Goal: Transaction & Acquisition: Purchase product/service

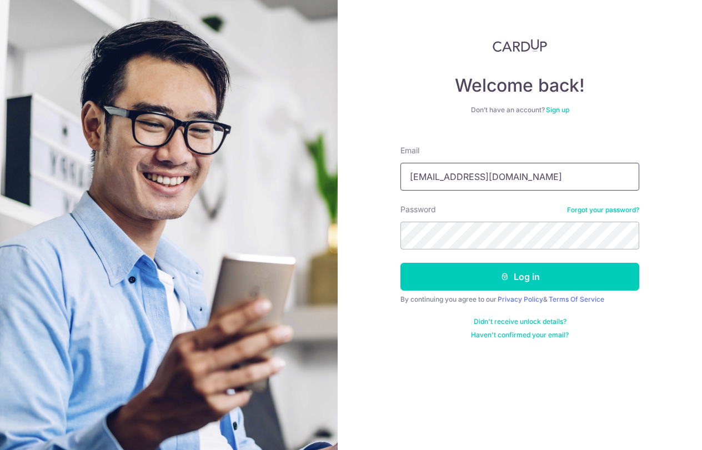
type input "[EMAIL_ADDRESS][DOMAIN_NAME]"
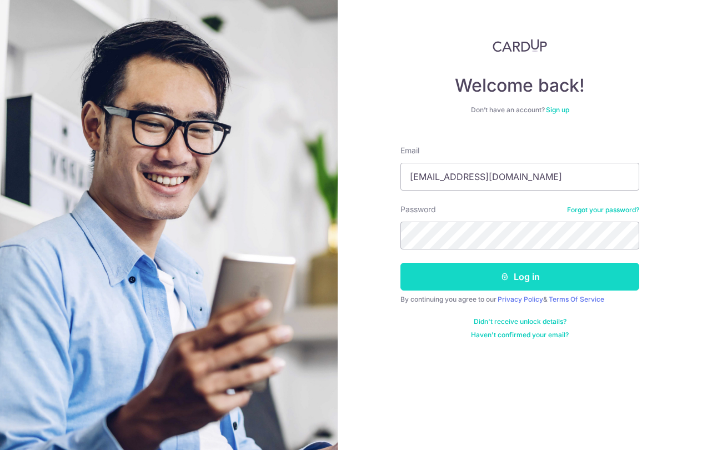
click at [514, 276] on button "Log in" at bounding box center [519, 277] width 239 height 28
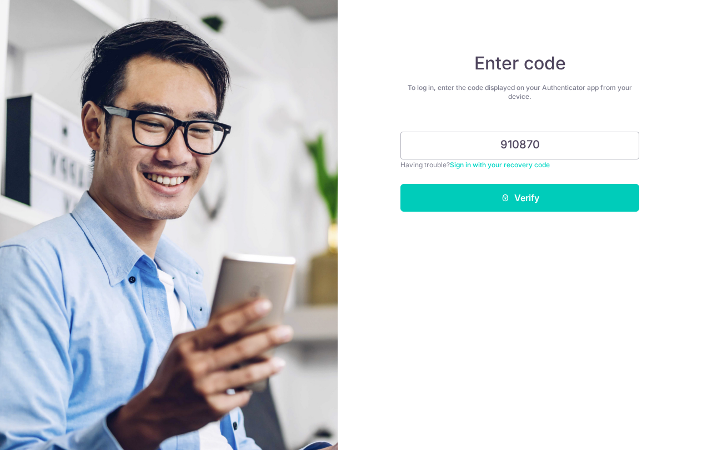
type input "910870"
click at [520, 198] on button "Verify" at bounding box center [519, 198] width 239 height 28
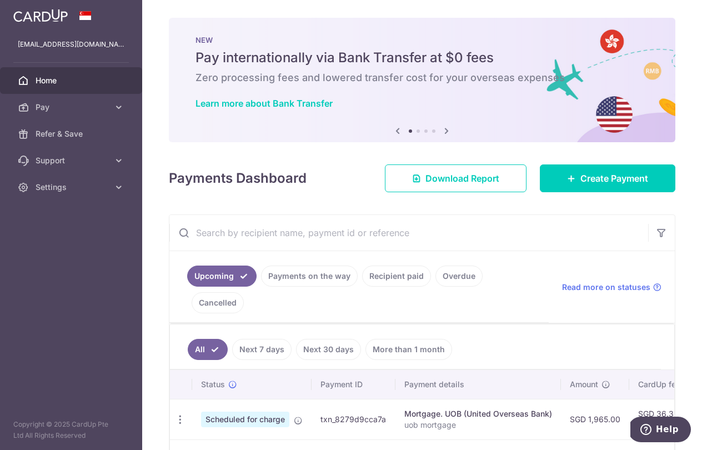
scroll to position [116, 0]
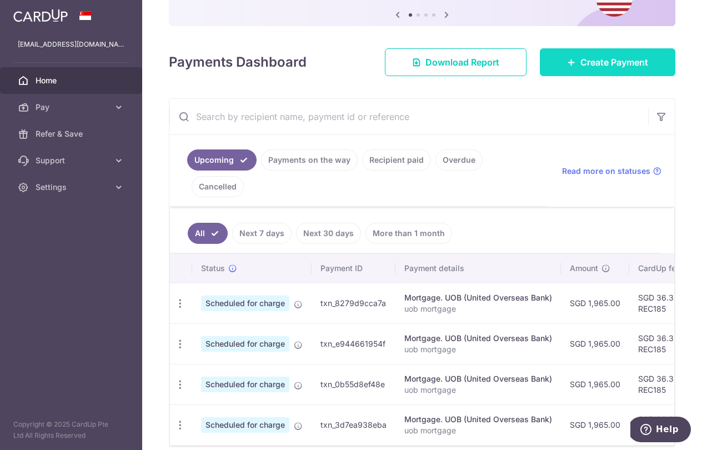
click at [619, 54] on link "Create Payment" at bounding box center [608, 62] width 136 height 28
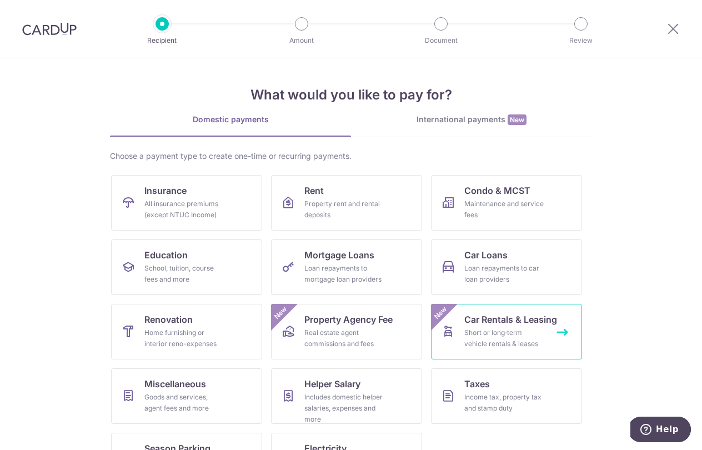
drag, startPoint x: 457, startPoint y: 318, endPoint x: 452, endPoint y: 351, distance: 33.7
click at [494, 207] on div "Maintenance and service fees" at bounding box center [504, 209] width 80 height 22
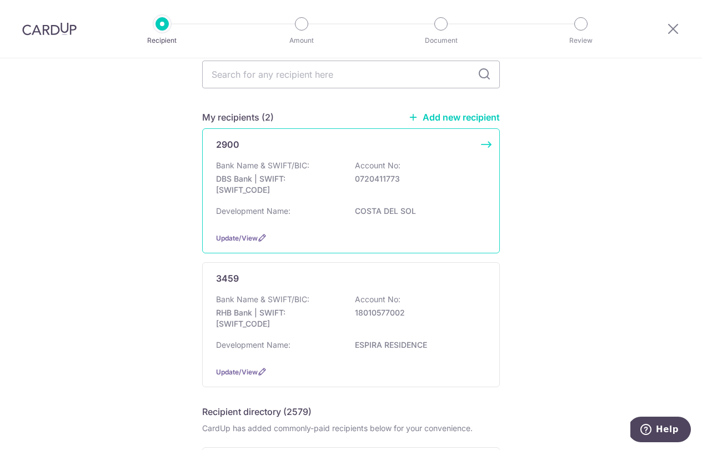
scroll to position [49, 0]
click at [345, 222] on div "Development Name: COSTA DEL SOL" at bounding box center [351, 214] width 270 height 18
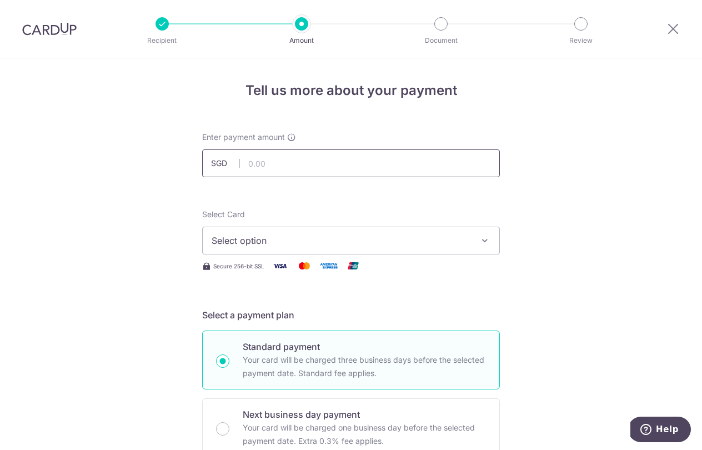
click at [298, 163] on input "text" at bounding box center [351, 163] width 298 height 28
click at [278, 235] on span "Select option" at bounding box center [341, 240] width 259 height 13
click at [480, 246] on button "Select option" at bounding box center [351, 241] width 298 height 28
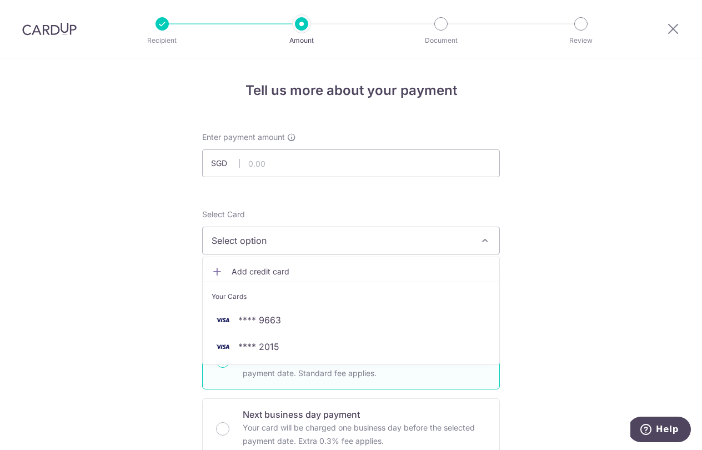
click at [332, 269] on span "Add credit card" at bounding box center [361, 271] width 259 height 11
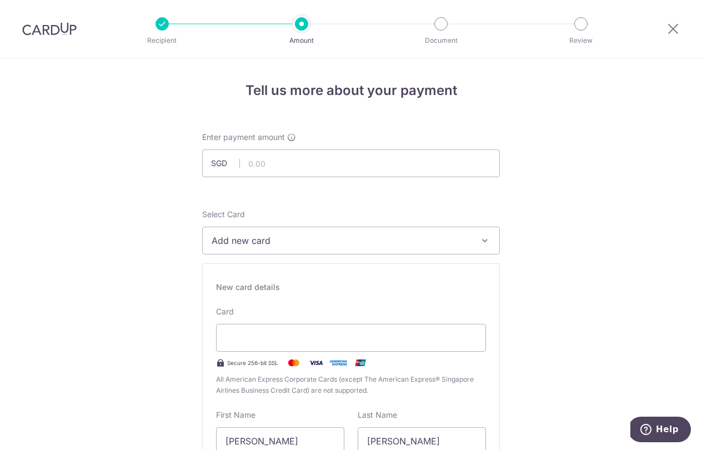
scroll to position [82, 0]
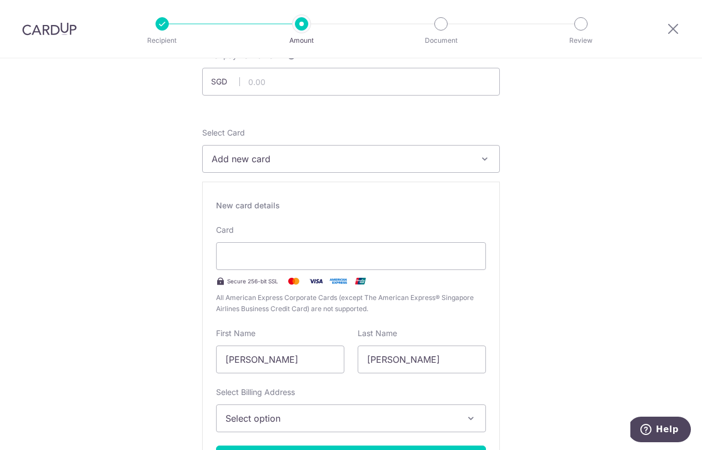
click at [467, 309] on span "All American Express Corporate Cards (except The American Express® Singapore Ai…" at bounding box center [351, 303] width 270 height 22
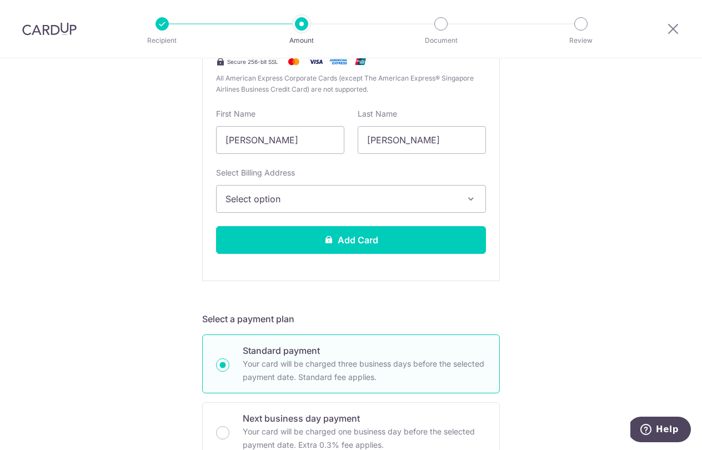
scroll to position [315, 0]
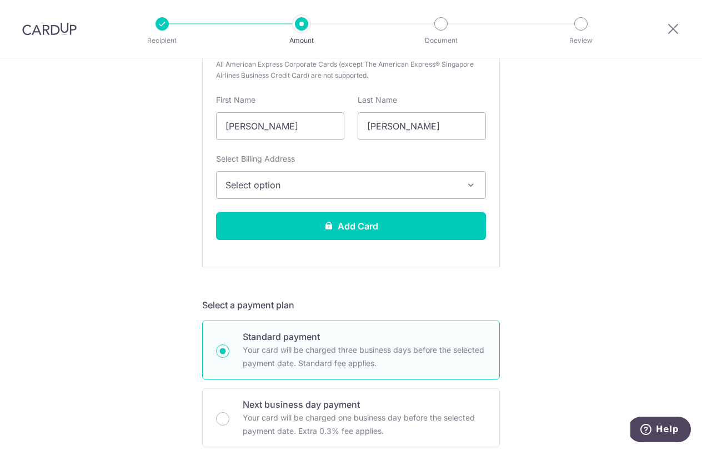
click at [343, 188] on span "Select option" at bounding box center [341, 184] width 231 height 13
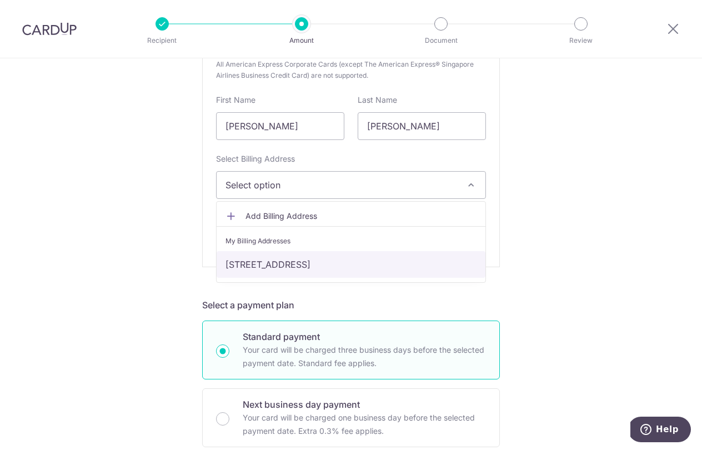
click at [342, 261] on link "[STREET_ADDRESS]" at bounding box center [351, 264] width 269 height 27
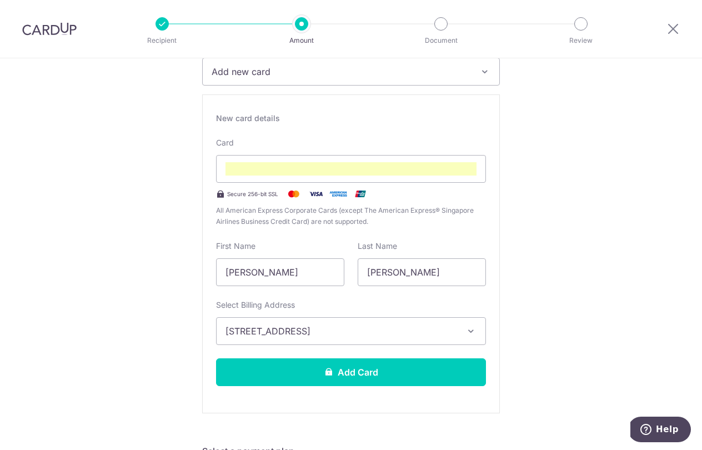
scroll to position [181, 0]
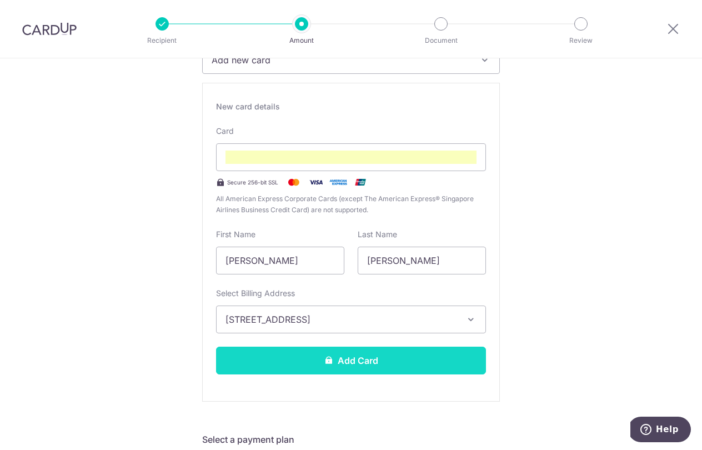
click at [355, 366] on button "Add Card" at bounding box center [351, 361] width 270 height 28
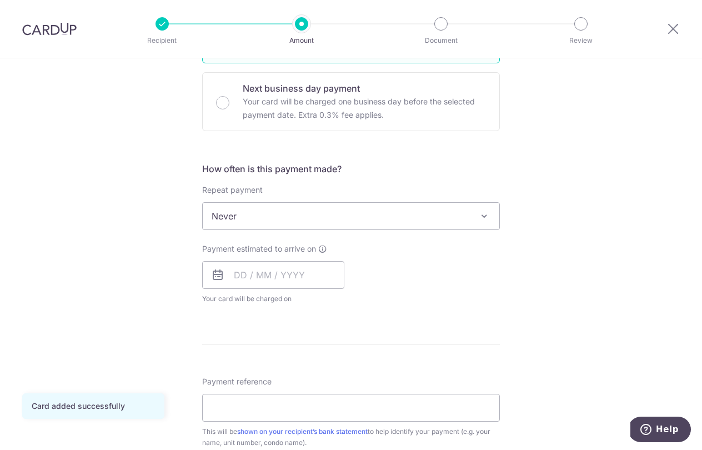
scroll to position [327, 0]
click at [325, 209] on span "Never" at bounding box center [351, 215] width 297 height 27
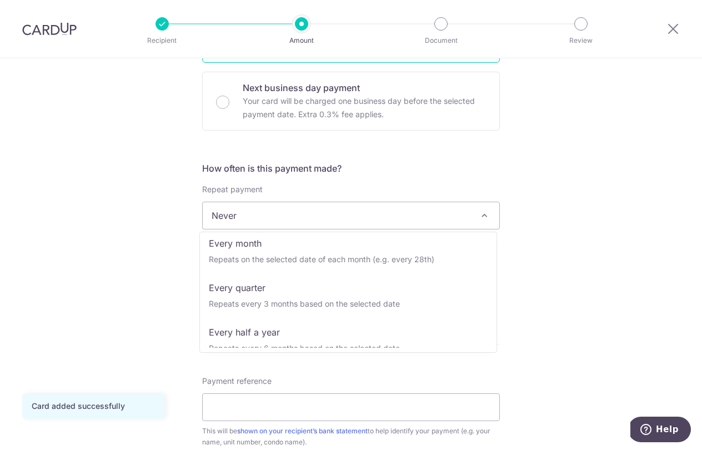
scroll to position [99, 0]
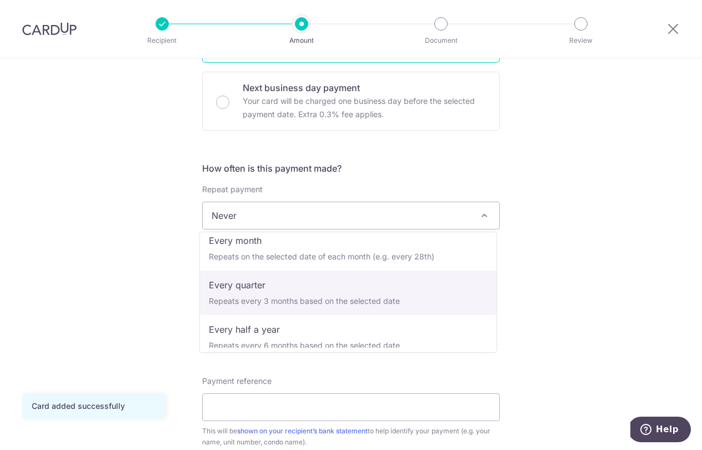
select select "4"
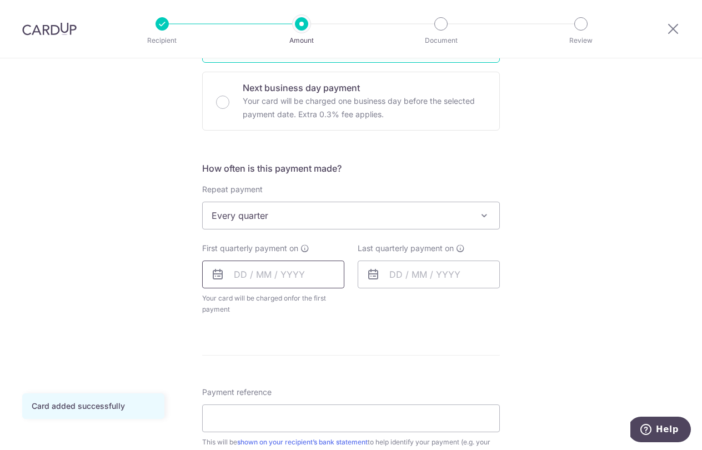
click at [273, 272] on input "text" at bounding box center [273, 275] width 142 height 28
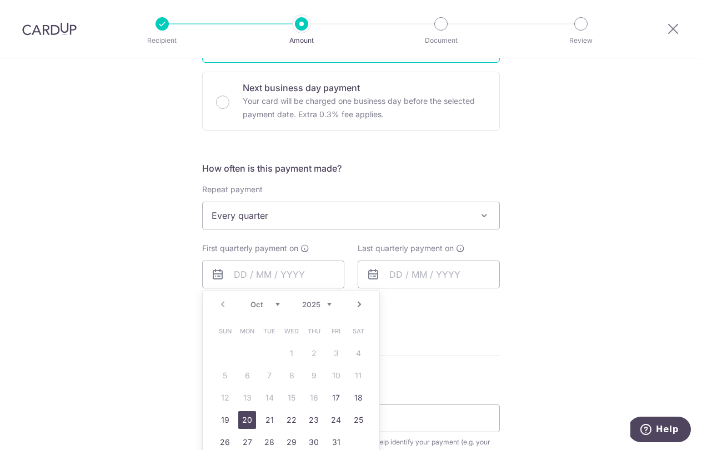
click at [241, 419] on link "20" at bounding box center [247, 420] width 18 height 18
type input "[DATE]"
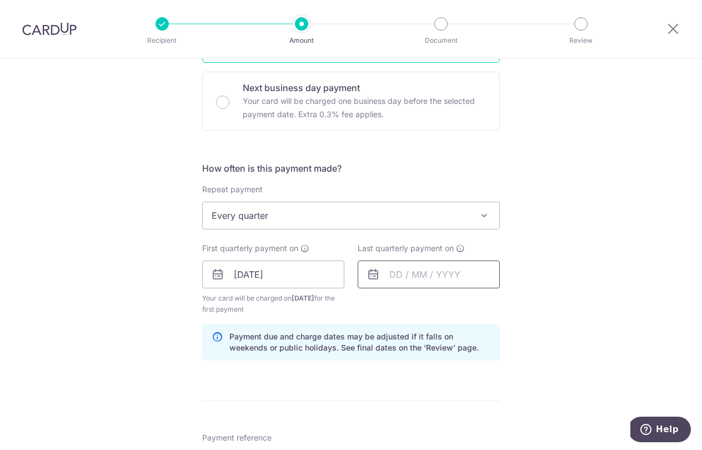
click at [380, 278] on input "text" at bounding box center [429, 275] width 142 height 28
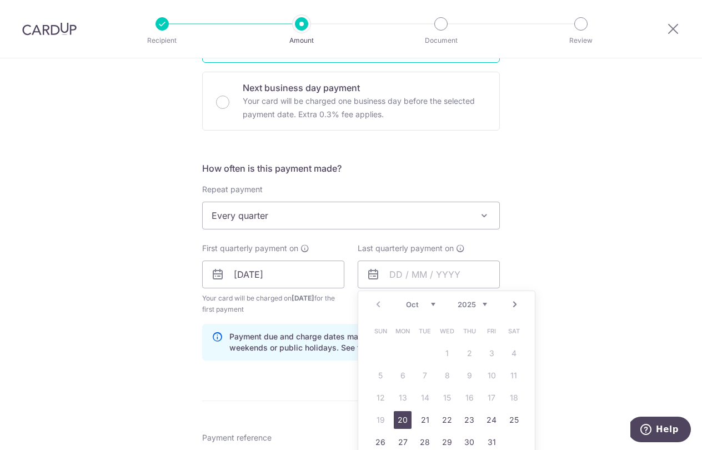
click at [601, 275] on div "Tell us more about your payment Enter payment amount SGD Card added successfull…" at bounding box center [351, 262] width 702 height 1061
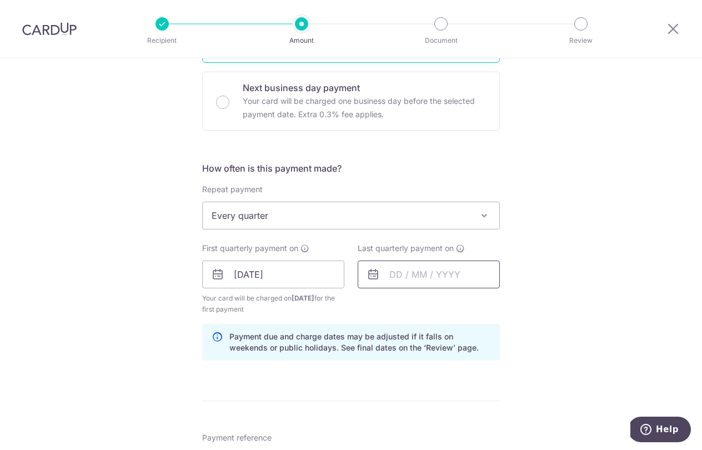
click at [390, 273] on input "text" at bounding box center [429, 275] width 142 height 28
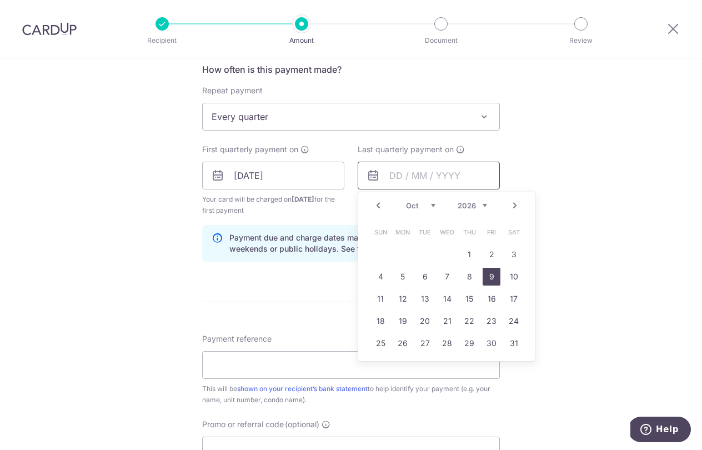
scroll to position [429, 0]
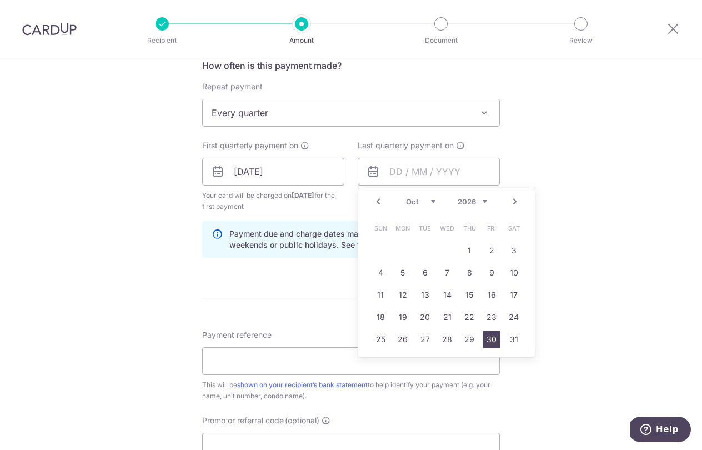
click at [490, 342] on link "30" at bounding box center [492, 339] width 18 height 18
type input "30/10/2026"
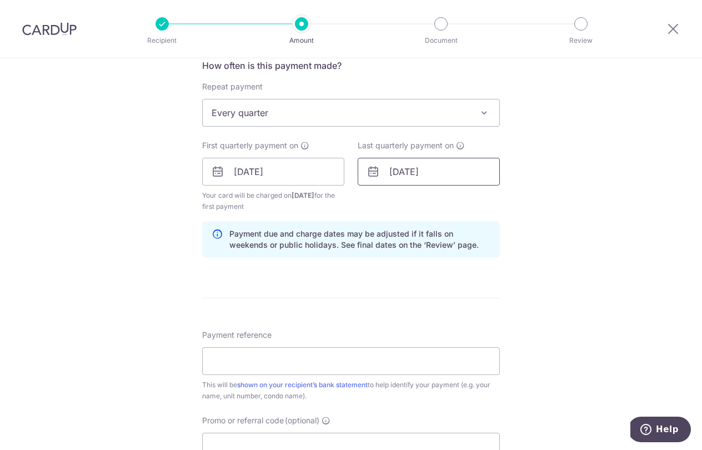
click at [438, 174] on input "30/10/2026" at bounding box center [429, 172] width 142 height 28
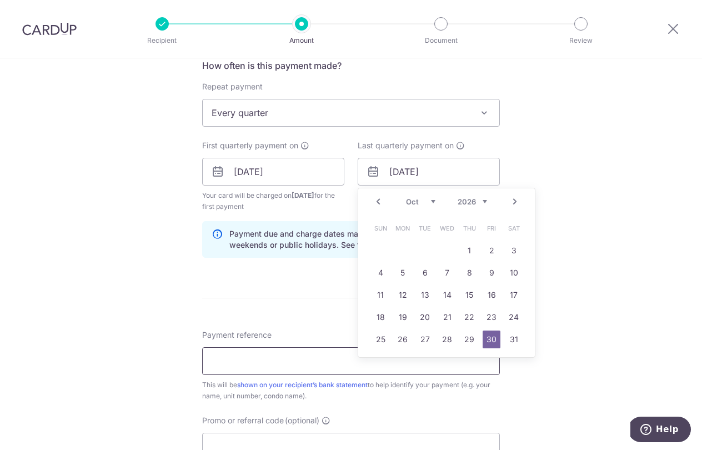
click at [275, 349] on input "Payment reference" at bounding box center [351, 361] width 298 height 28
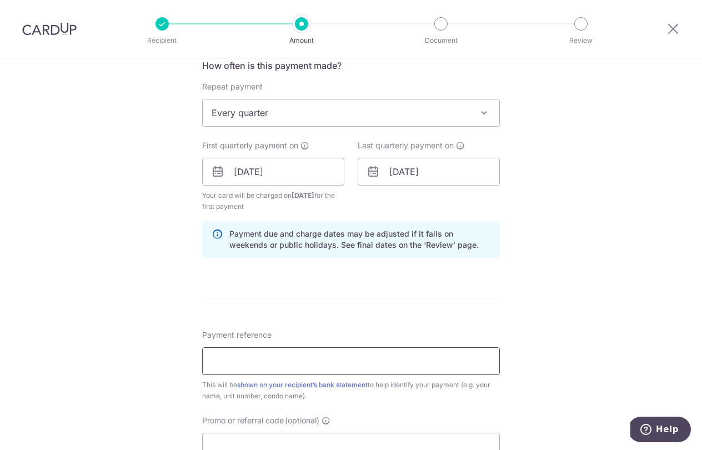
type input "M"
type input "Blk 82 27-31"
click at [410, 410] on div "Payment reference Blk 82 27-31 12/35 This will be shown on your recipient’s ban…" at bounding box center [351, 394] width 298 height 131
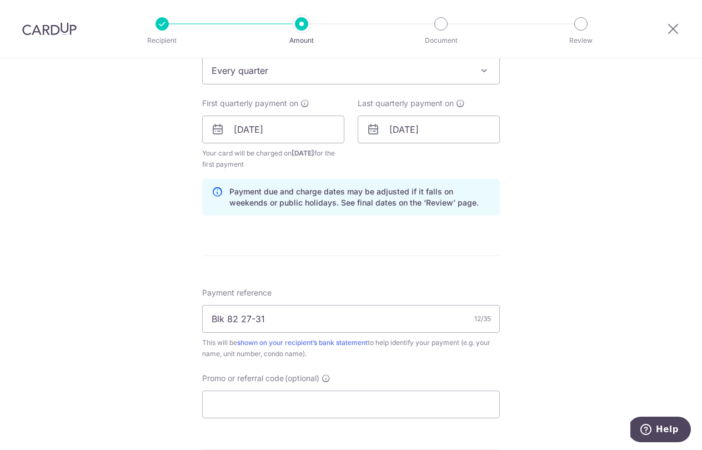
scroll to position [510, 0]
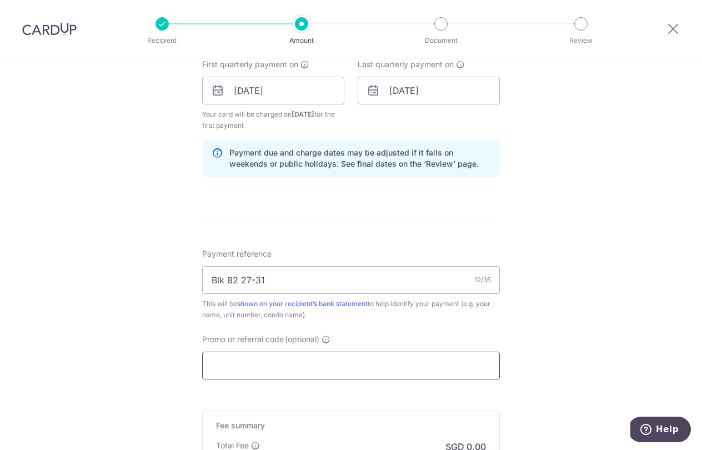
click at [375, 362] on input "Promo or referral code (optional)" at bounding box center [351, 366] width 298 height 28
paste input "UOB Prvi VISA"
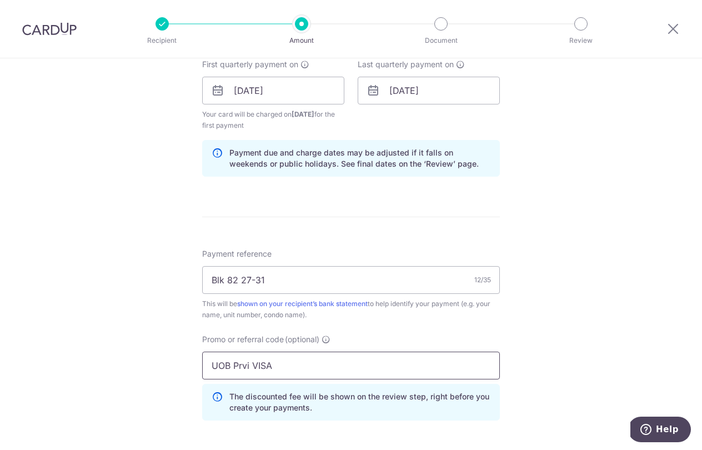
click at [278, 367] on input "UOB Prvi VISA" at bounding box center [351, 366] width 298 height 28
paste input "3HOME25R"
type input "3HOME25R"
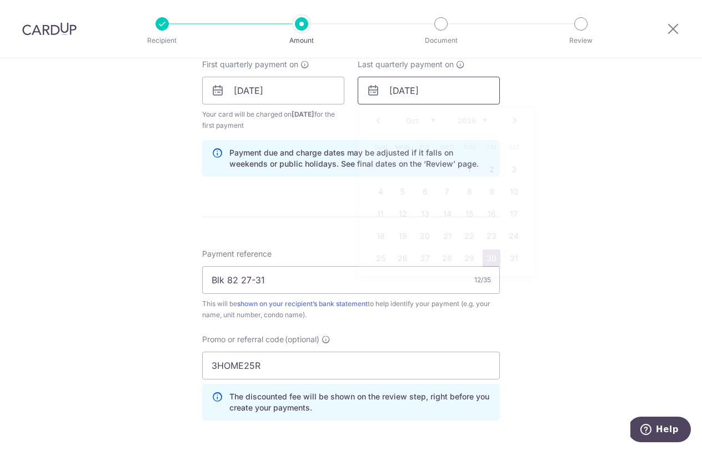
click at [457, 92] on input "30/10/2026" at bounding box center [429, 91] width 142 height 28
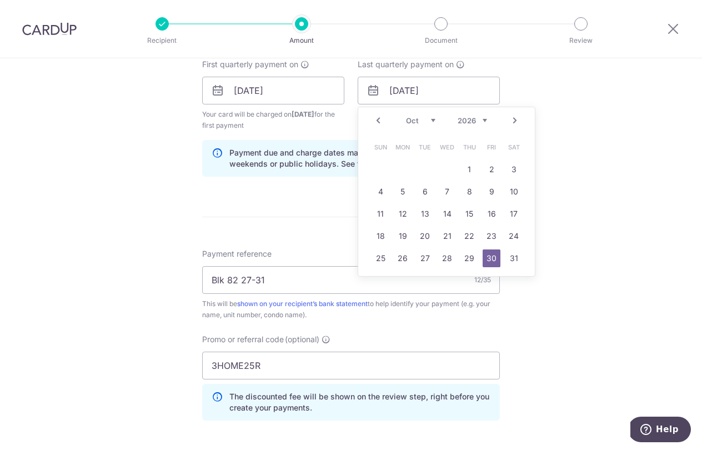
click at [489, 118] on div "Prev Next Jan Feb Mar Apr May Jun Jul Aug Sep Oct Nov Dec 2025 2026 2027 2028 2…" at bounding box center [446, 120] width 177 height 27
click at [509, 257] on link "30" at bounding box center [514, 258] width 18 height 18
type input "[DATE]"
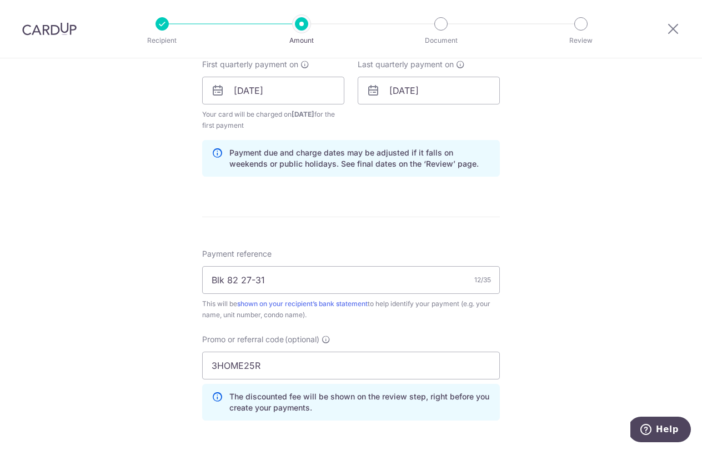
click at [553, 259] on div "Tell us more about your payment Enter payment amount SGD Card added successfull…" at bounding box center [351, 103] width 702 height 1111
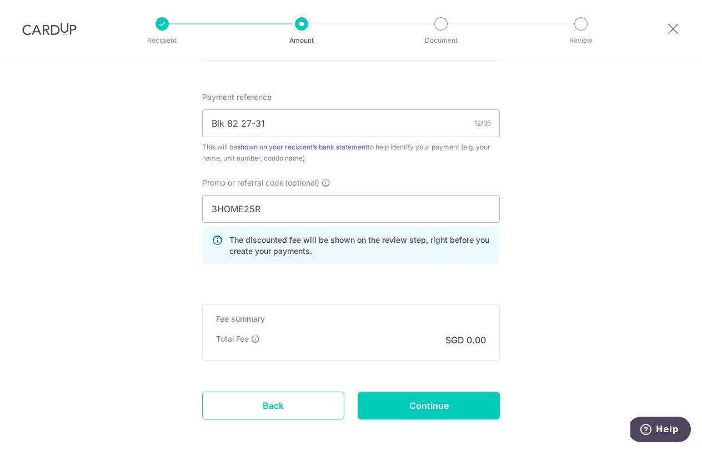
scroll to position [713, 0]
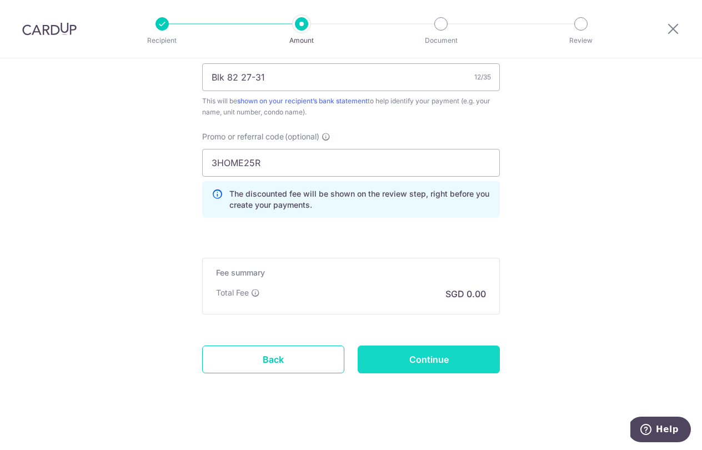
click at [453, 362] on input "Continue" at bounding box center [429, 359] width 142 height 28
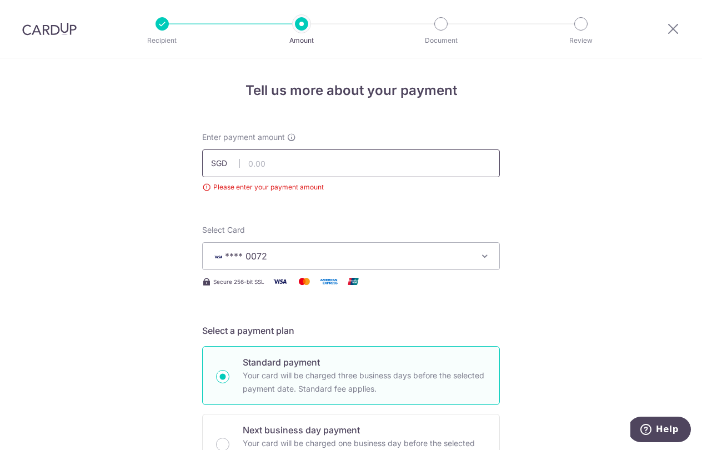
click at [335, 172] on input "text" at bounding box center [351, 163] width 298 height 28
type input "1,464.96"
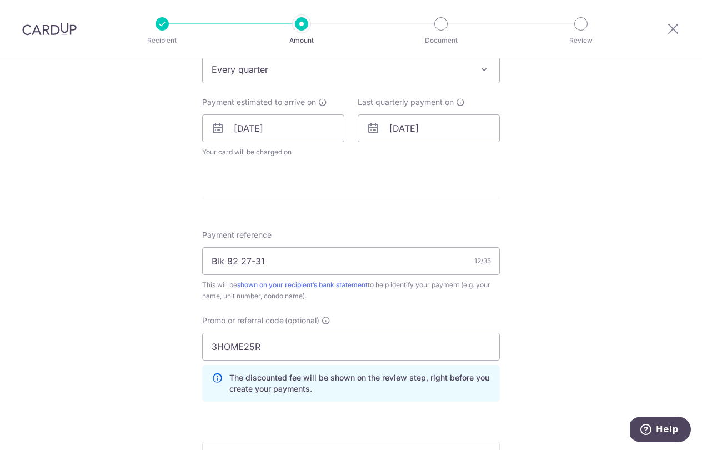
scroll to position [638, 0]
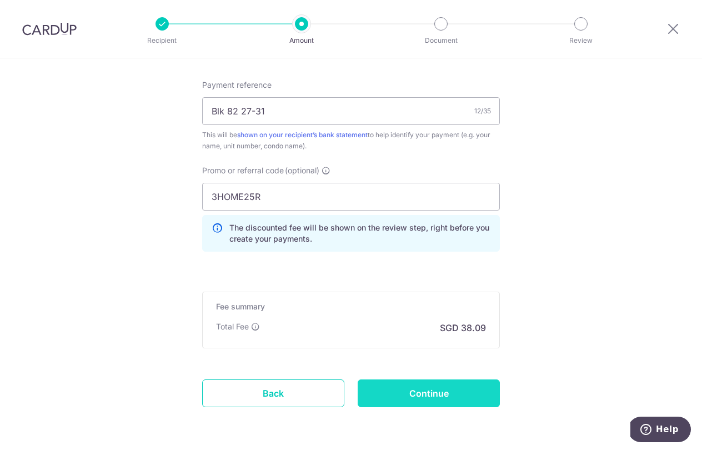
click at [488, 392] on input "Continue" at bounding box center [429, 393] width 142 height 28
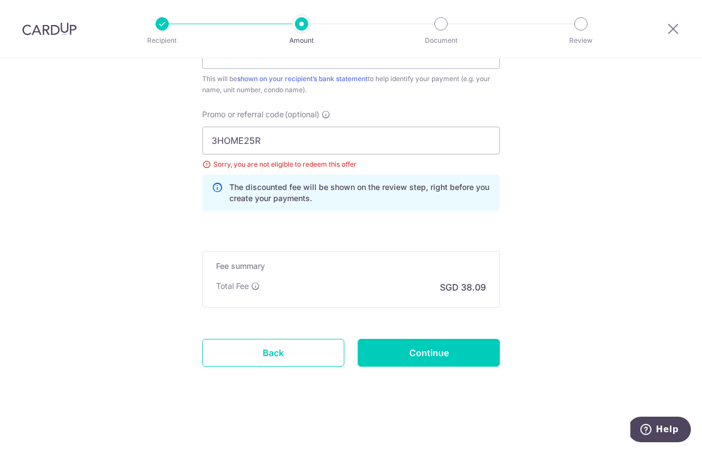
scroll to position [678, 0]
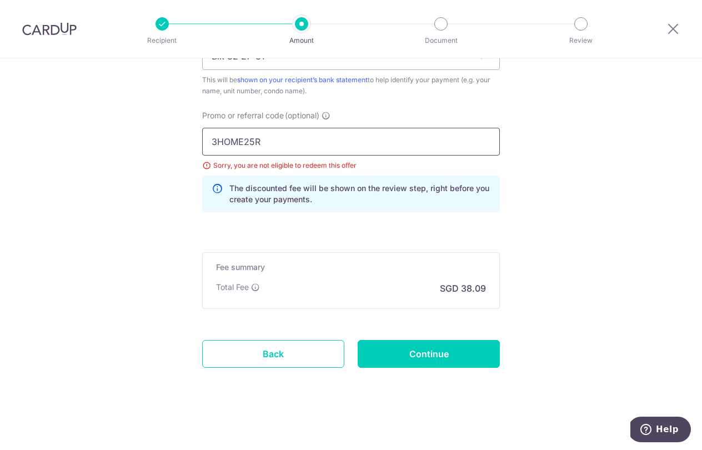
click at [364, 147] on input "3HOME25R" at bounding box center [351, 142] width 298 height 28
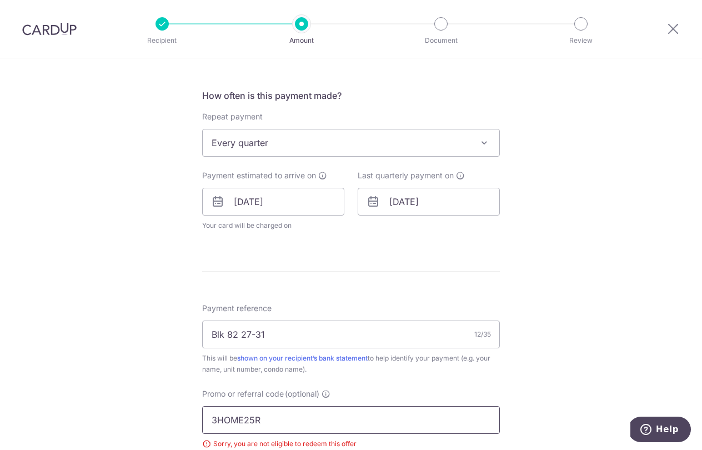
scroll to position [392, 0]
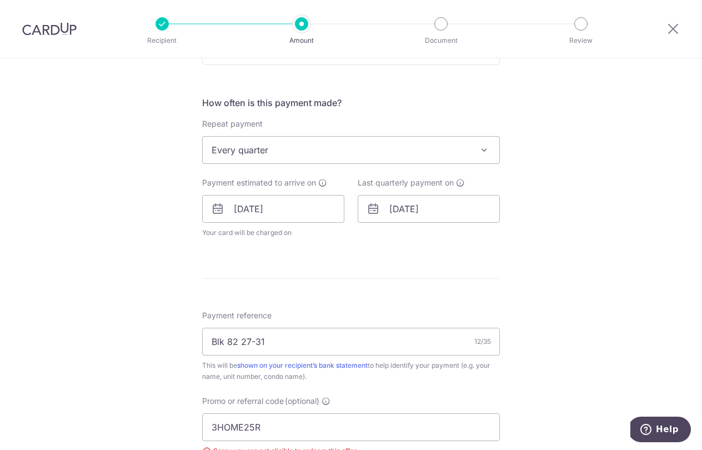
click at [340, 153] on span "Every quarter" at bounding box center [351, 150] width 297 height 27
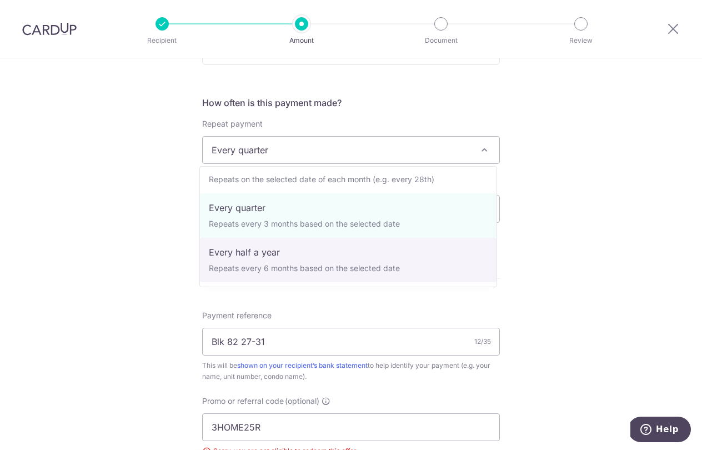
scroll to position [111, 0]
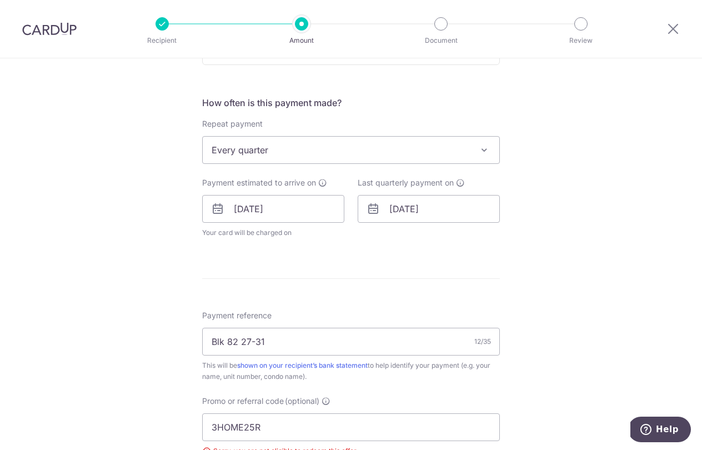
click at [577, 317] on div "Tell us more about your payment Enter payment amount SGD 1,464.96 1464.96 Selec…" at bounding box center [351, 201] width 702 height 1070
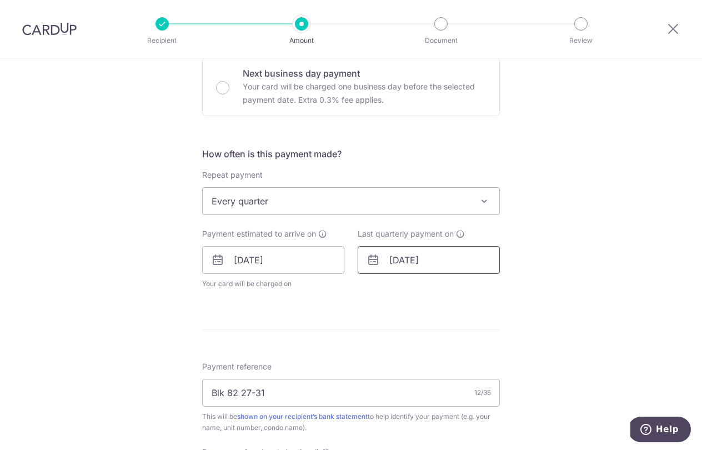
scroll to position [352, 0]
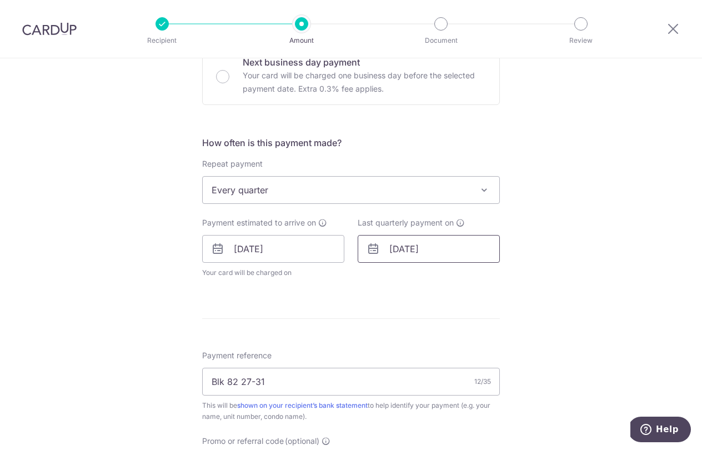
click at [452, 246] on input "30/10/2027" at bounding box center [429, 249] width 142 height 28
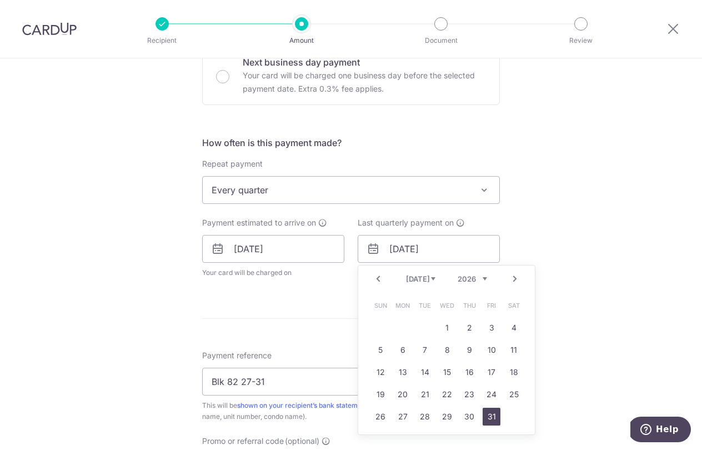
click at [490, 420] on link "31" at bounding box center [492, 417] width 18 height 18
type input "31/07/2026"
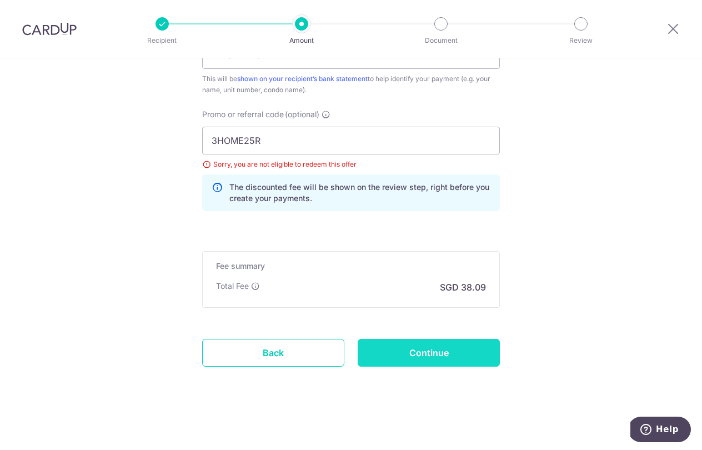
scroll to position [725, 0]
click at [473, 344] on input "Continue" at bounding box center [429, 353] width 142 height 28
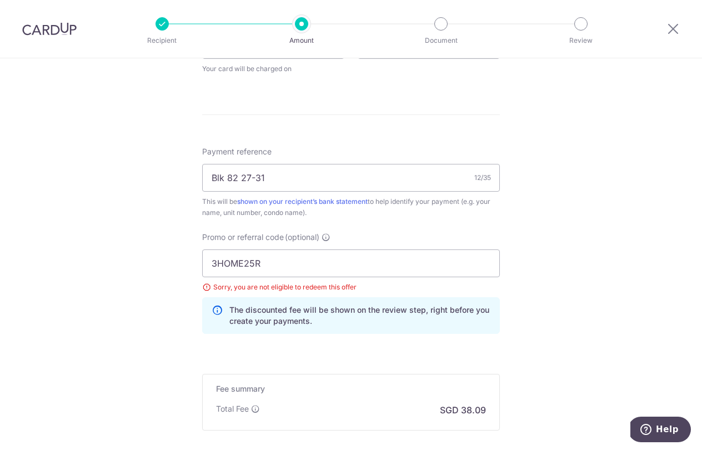
scroll to position [380, 0]
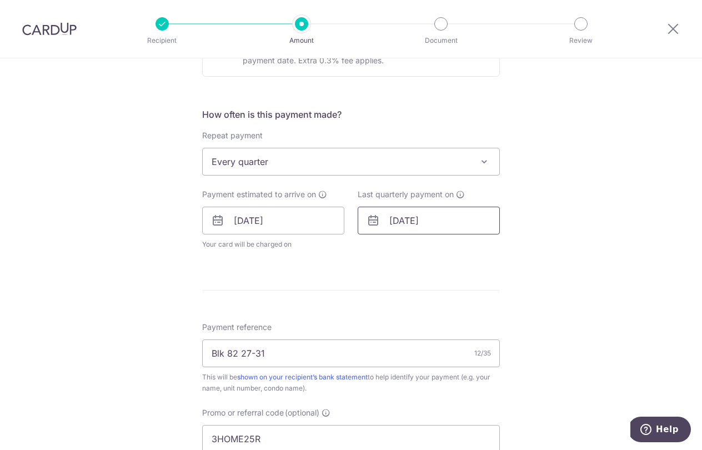
click at [458, 224] on input "31/07/2026" at bounding box center [429, 221] width 142 height 28
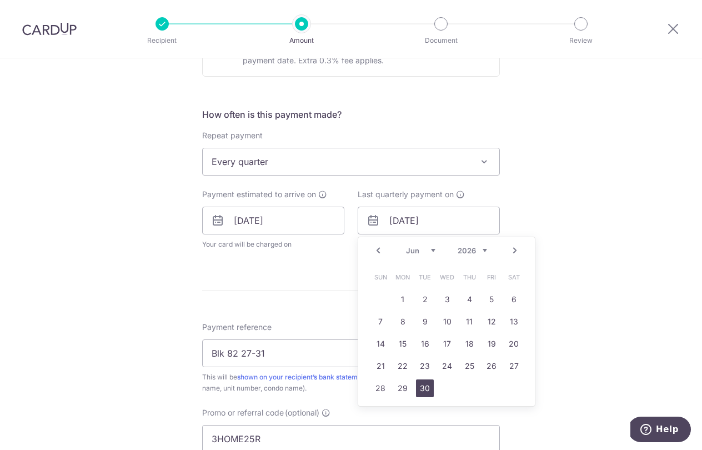
click at [427, 387] on link "30" at bounding box center [425, 388] width 18 height 18
type input "30/06/2026"
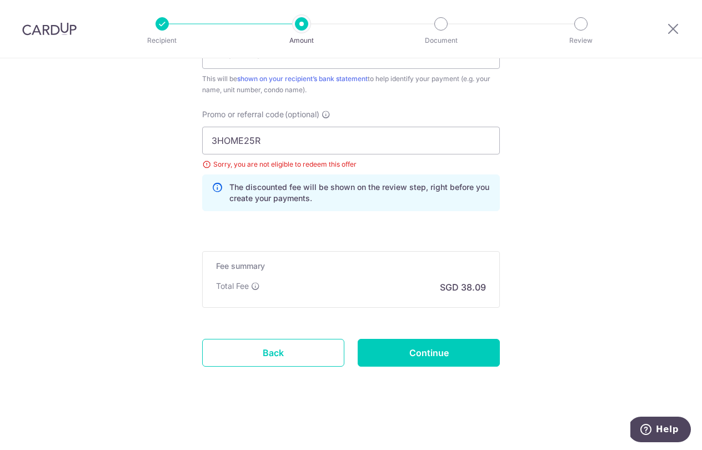
scroll to position [724, 0]
click at [457, 349] on input "Continue" at bounding box center [429, 353] width 142 height 28
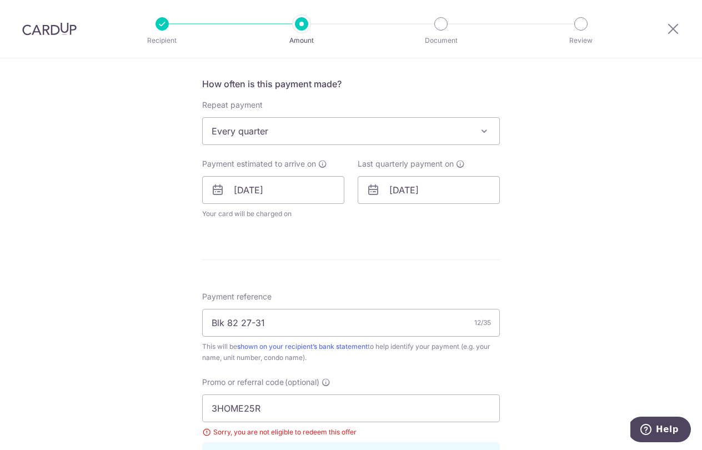
scroll to position [397, 0]
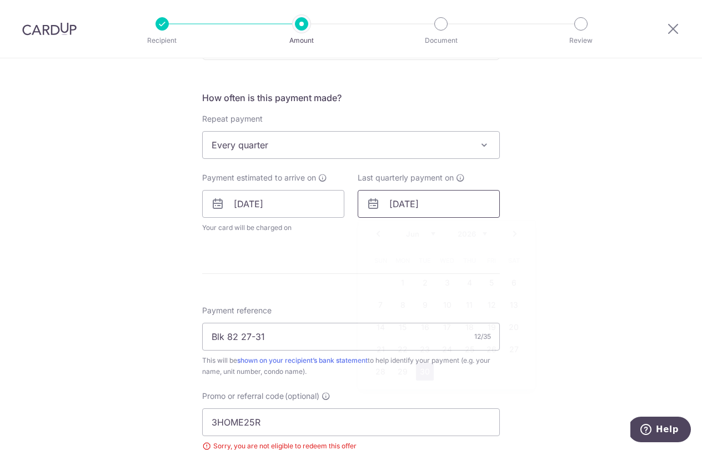
click at [444, 200] on input "30/06/2026" at bounding box center [429, 204] width 142 height 28
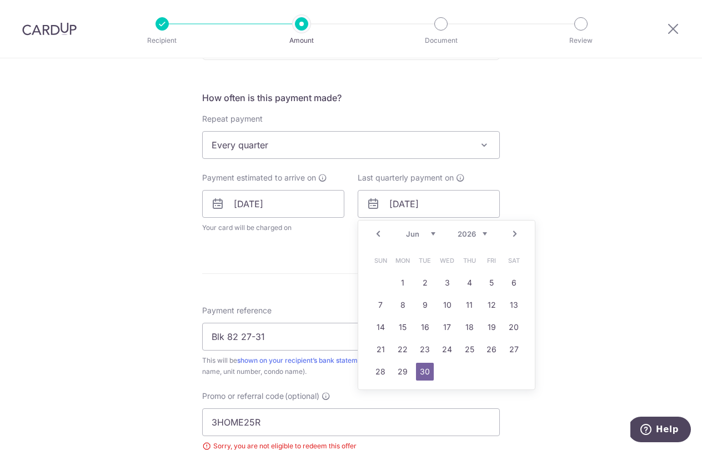
click at [485, 230] on div "Prev Next Jan Feb Mar Apr May Jun Jul Aug Sep Oct Nov Dec 2025 2026 2027 2028 2…" at bounding box center [446, 234] width 177 height 27
click at [489, 231] on div "Prev Next Jan Feb Mar Apr May Jun Jul Aug Sep Oct Nov Dec 2025 2026 2027 2028 2…" at bounding box center [446, 234] width 177 height 27
click at [374, 394] on link "31" at bounding box center [381, 394] width 18 height 18
type input "31/05/2026"
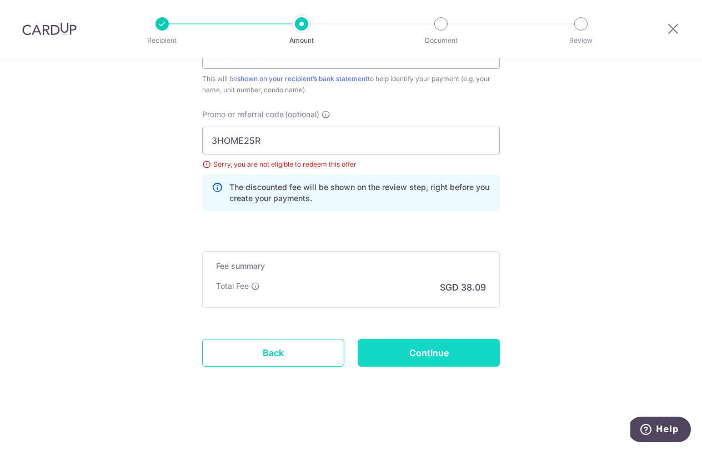
scroll to position [724, 0]
click at [442, 343] on input "Continue" at bounding box center [429, 353] width 142 height 28
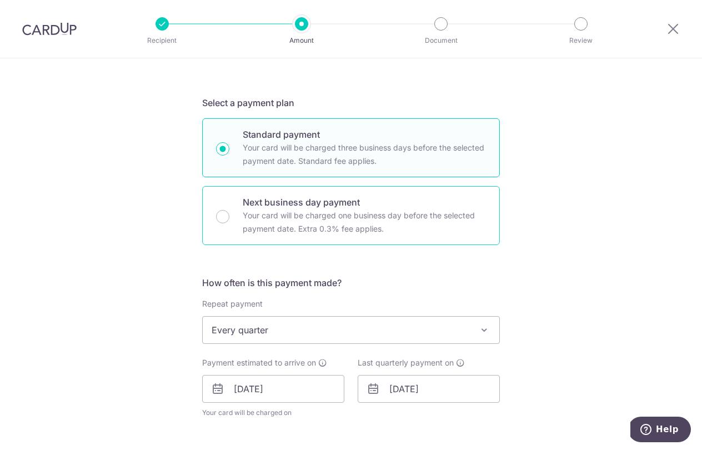
scroll to position [312, 0]
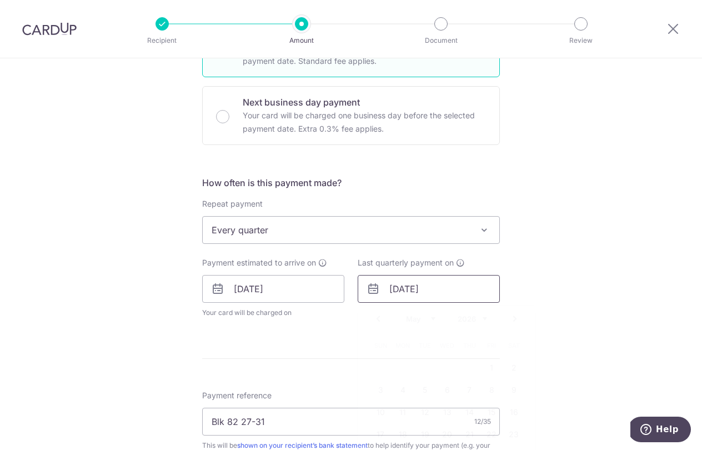
click at [454, 290] on input "[DATE]" at bounding box center [429, 289] width 142 height 28
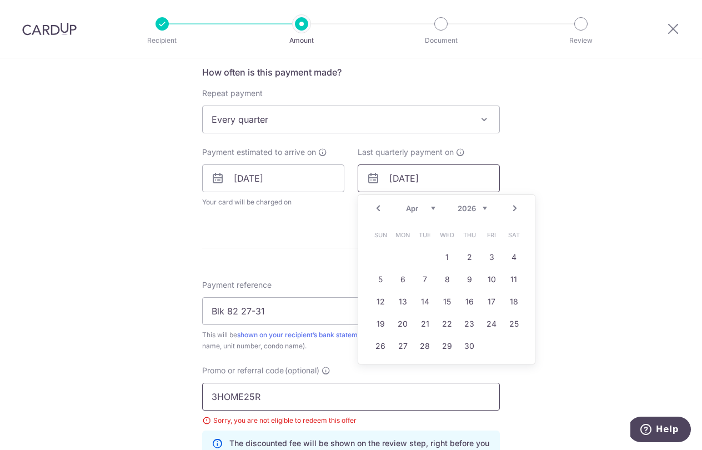
scroll to position [428, 0]
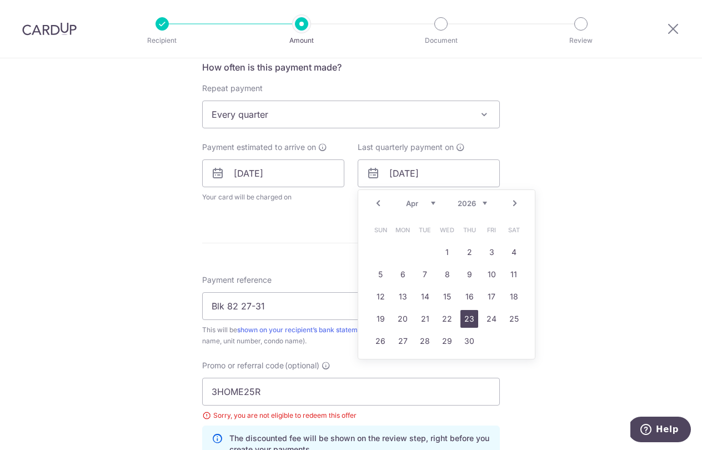
click at [467, 339] on link "30" at bounding box center [469, 341] width 18 height 18
type input "[DATE]"
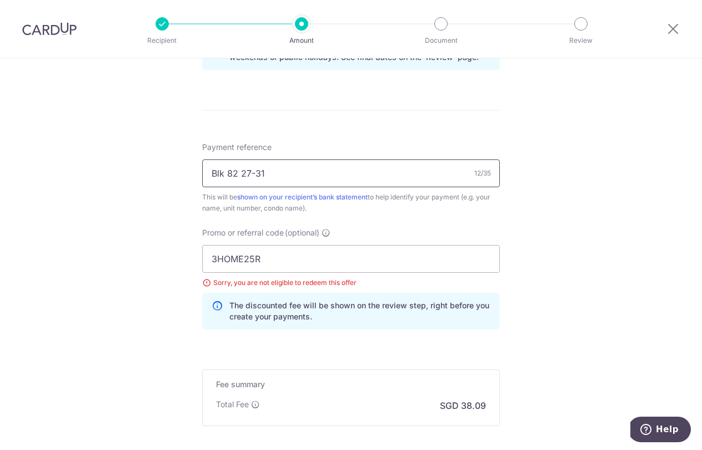
scroll to position [724, 0]
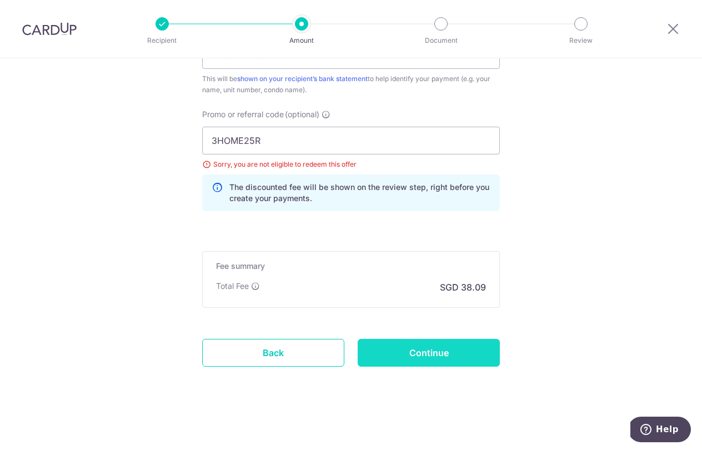
click at [467, 348] on input "Continue" at bounding box center [429, 353] width 142 height 28
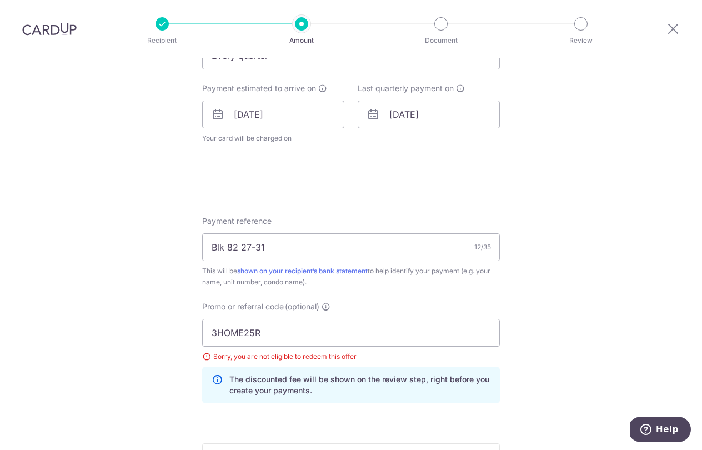
scroll to position [385, 0]
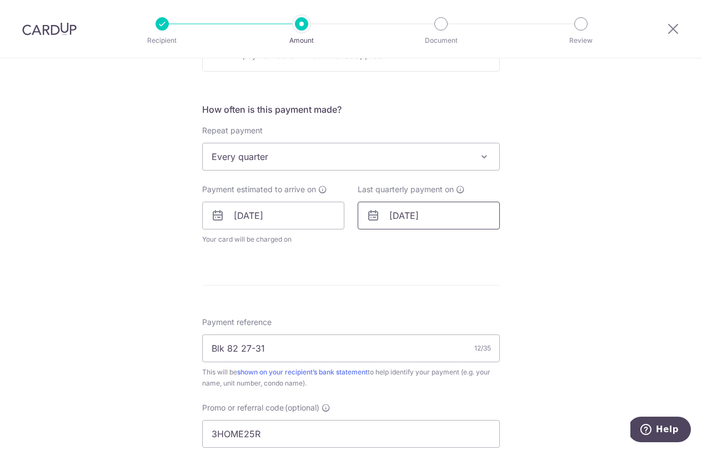
click at [443, 217] on input "30/04/2026" at bounding box center [429, 216] width 142 height 28
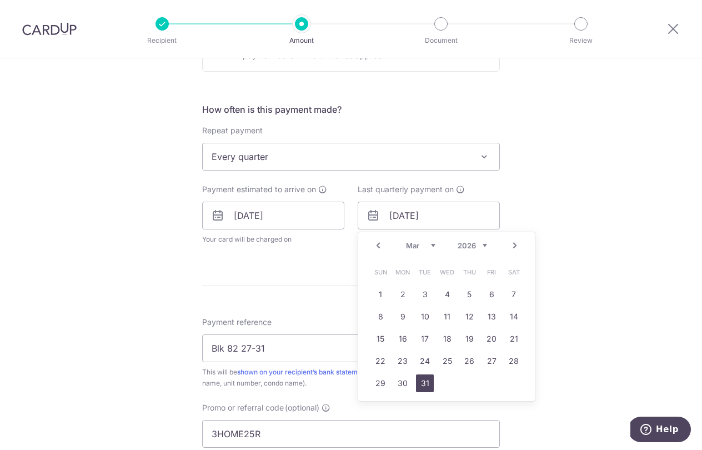
click at [422, 379] on link "31" at bounding box center [425, 383] width 18 height 18
type input "[DATE]"
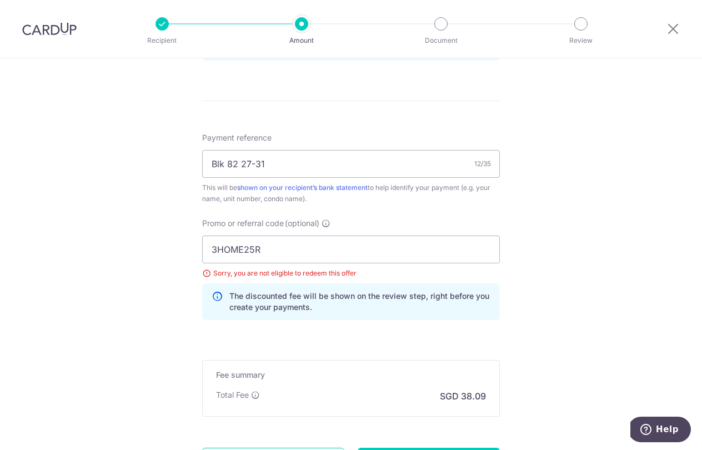
scroll to position [720, 0]
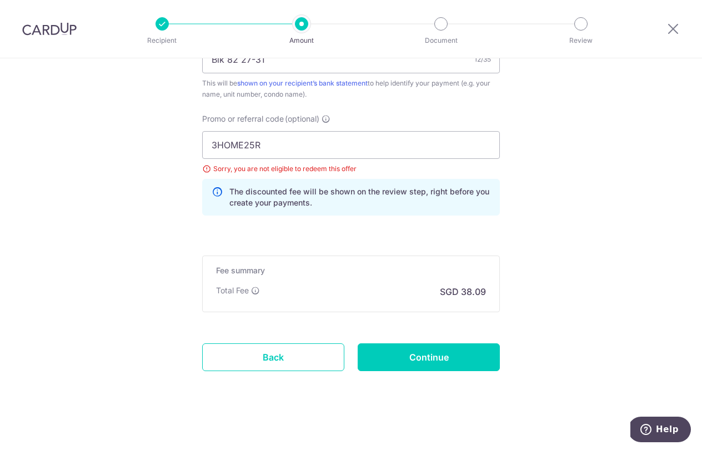
click at [426, 366] on input "Continue" at bounding box center [429, 357] width 142 height 28
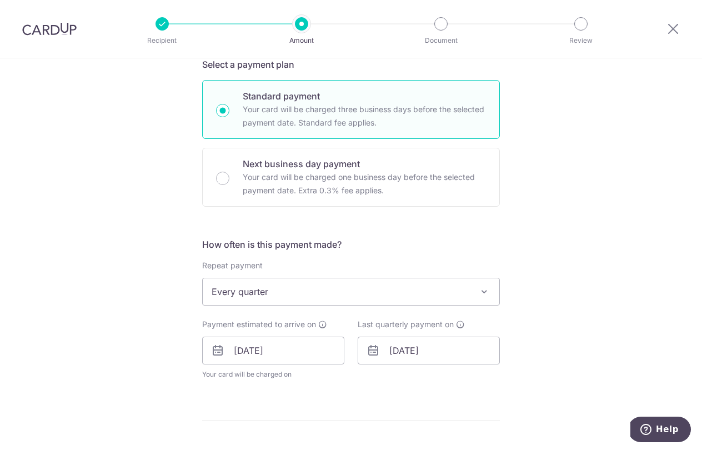
scroll to position [249, 0]
click at [424, 292] on span "Every quarter" at bounding box center [351, 293] width 297 height 27
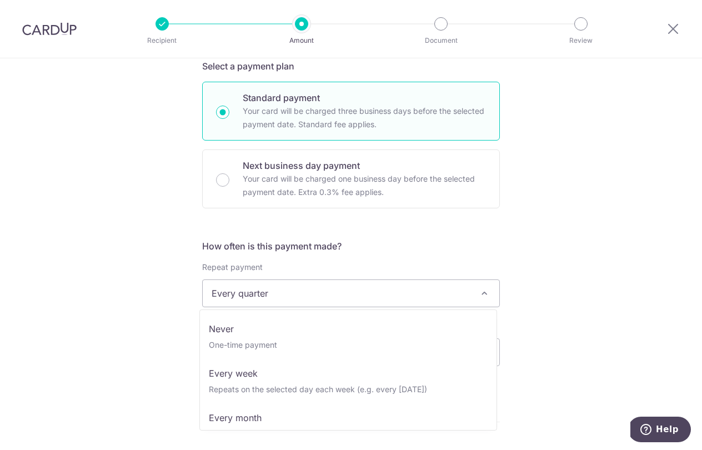
scroll to position [44, 0]
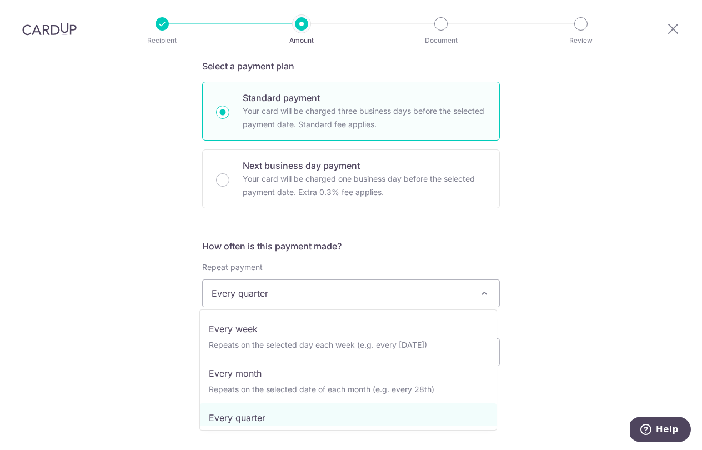
click at [533, 312] on div "Tell us more about your payment Enter payment amount SGD 1,464.96 1464.96 Selec…" at bounding box center [351, 344] width 702 height 1070
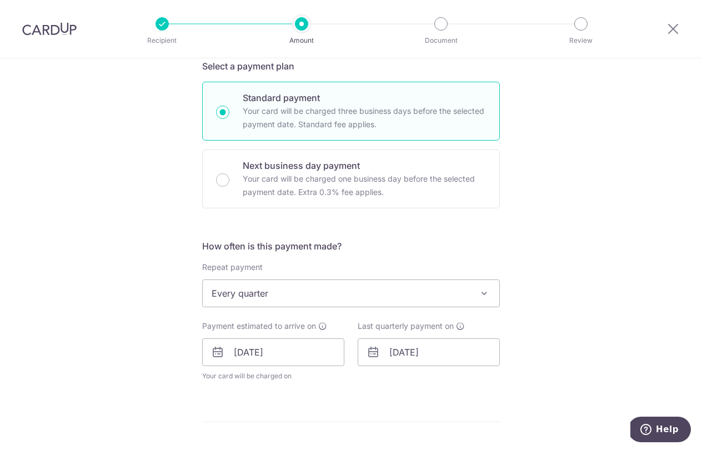
click at [461, 280] on span "Every quarter" at bounding box center [351, 293] width 297 height 27
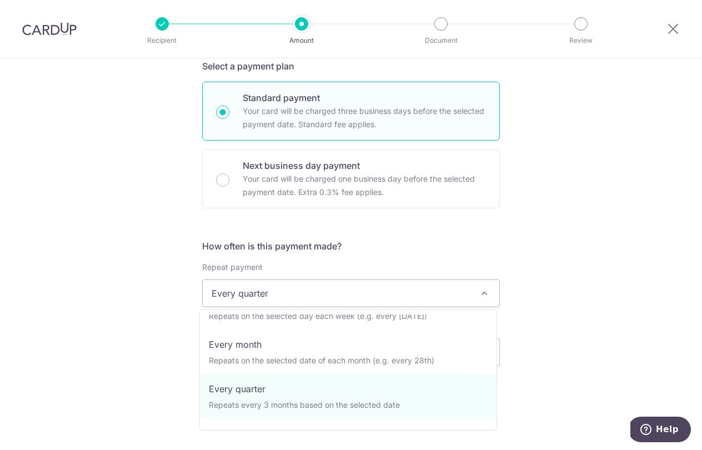
scroll to position [249, 0]
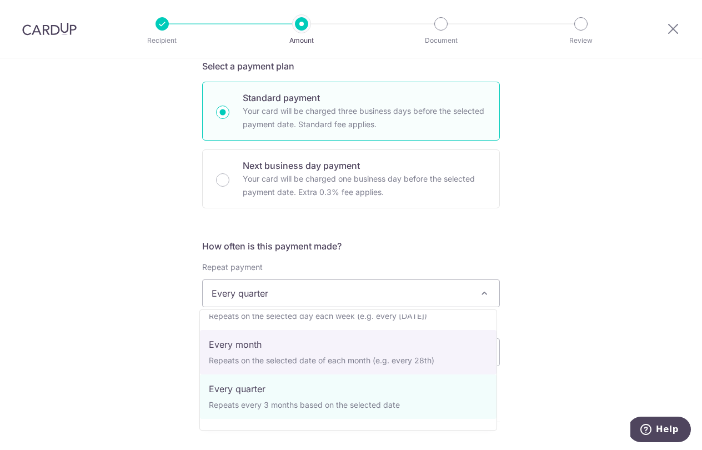
click at [555, 339] on div "Tell us more about your payment Enter payment amount SGD 1,464.96 1464.96 Selec…" at bounding box center [351, 344] width 702 height 1070
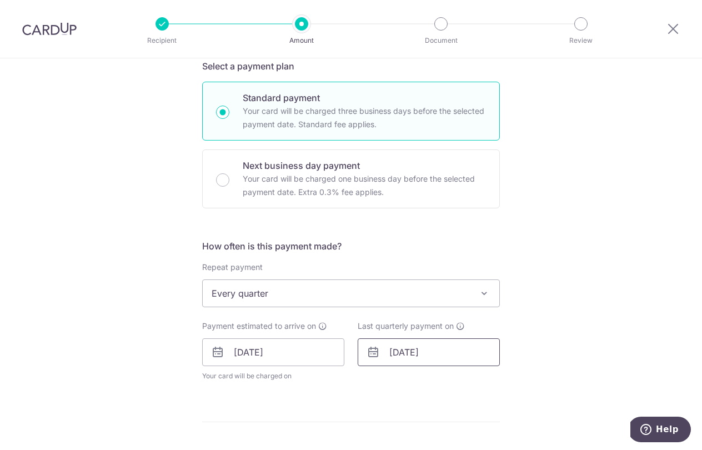
click at [480, 350] on input "31/03/2026" at bounding box center [429, 352] width 142 height 28
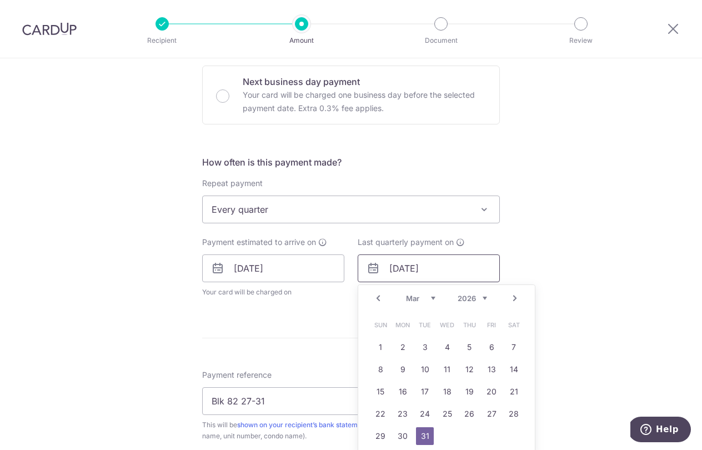
scroll to position [338, 0]
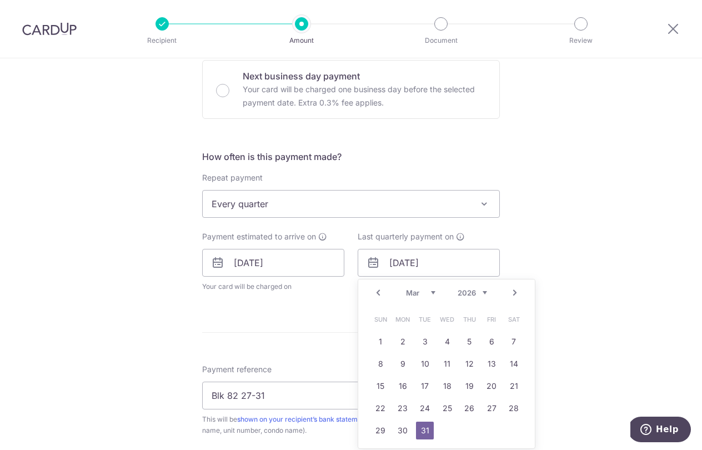
click at [379, 288] on link "Prev" at bounding box center [378, 292] width 13 height 13
click at [505, 409] on link "28" at bounding box center [514, 408] width 18 height 18
type input "[DATE]"
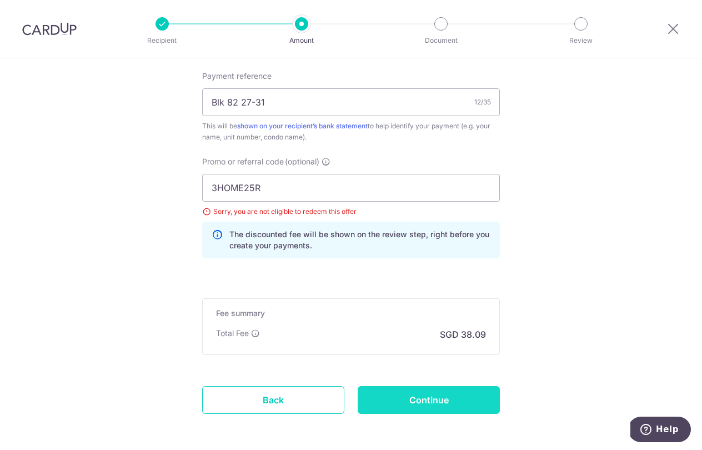
scroll to position [677, 0]
click at [474, 398] on input "Continue" at bounding box center [429, 401] width 142 height 28
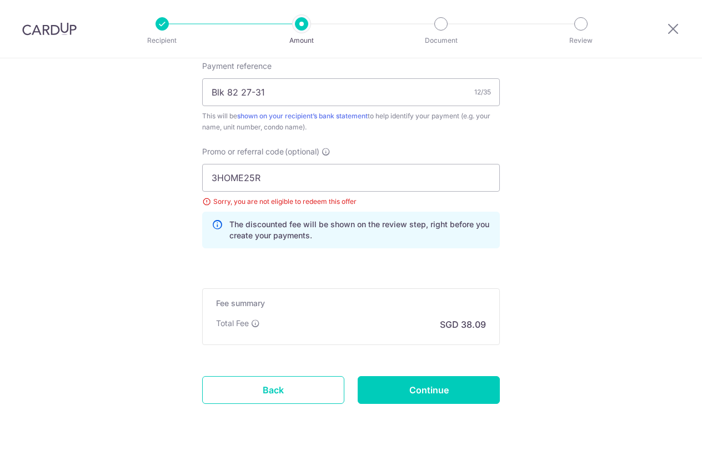
scroll to position [435, 0]
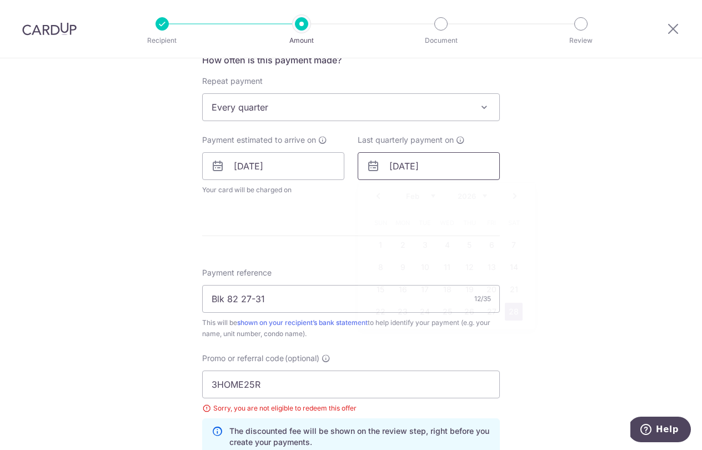
click at [448, 166] on input "[DATE]" at bounding box center [429, 166] width 142 height 28
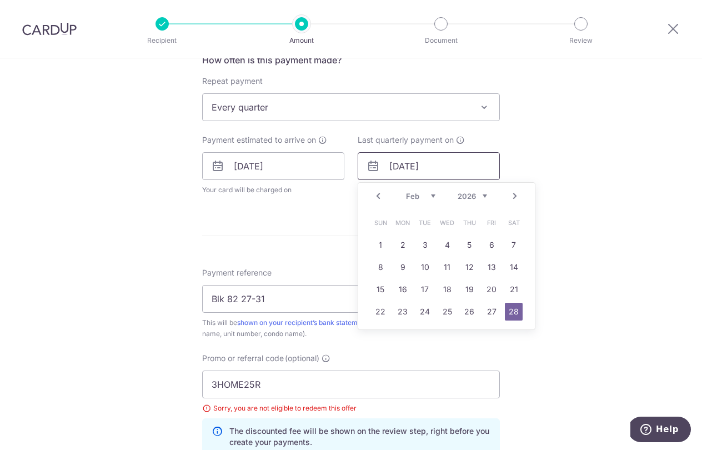
drag, startPoint x: 475, startPoint y: 172, endPoint x: 365, endPoint y: 169, distance: 109.4
click at [365, 169] on div "[DATE] Prev Next Jan Feb Mar Apr May Jun [DATE] Aug Sep Oct Nov [DATE] 2026 202…" at bounding box center [429, 166] width 142 height 28
type input "2"
click at [308, 219] on form "Enter payment amount SGD 1,464.96 1464.96 Select Card **** 0072 Add credit card…" at bounding box center [351, 169] width 298 height 945
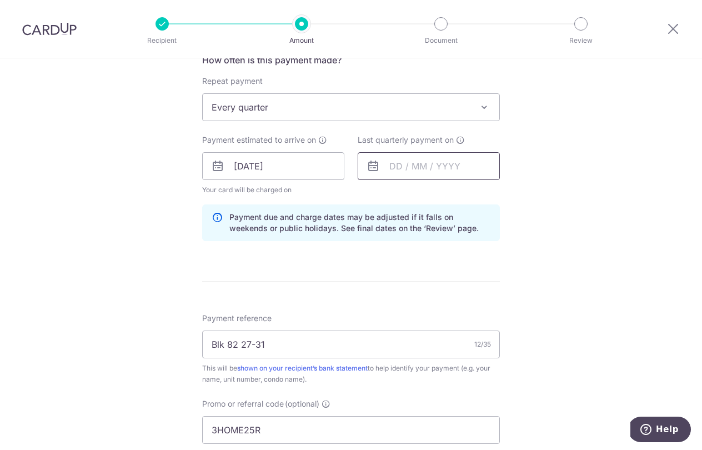
click at [430, 166] on input "text" at bounding box center [429, 166] width 142 height 28
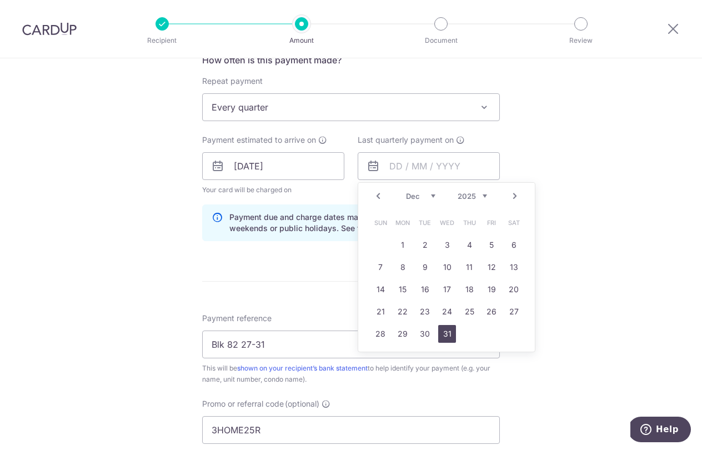
click at [443, 338] on link "31" at bounding box center [447, 334] width 18 height 18
type input "[DATE]"
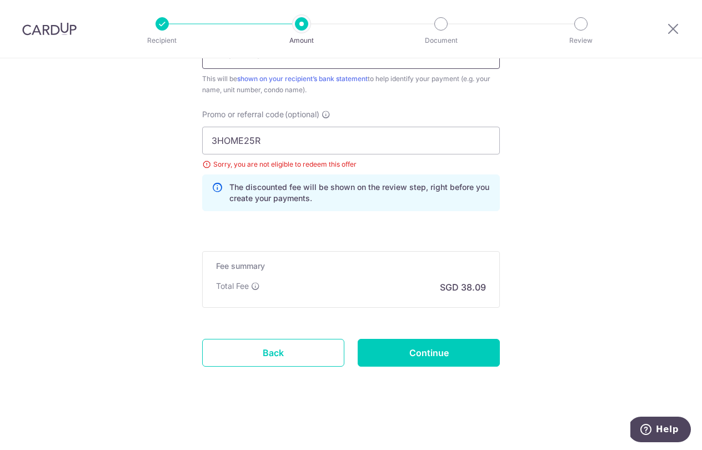
click at [445, 344] on input "Continue" at bounding box center [429, 353] width 142 height 28
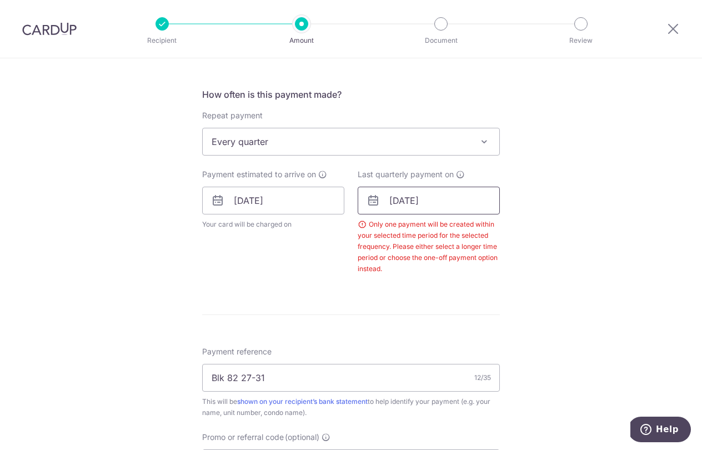
click at [450, 203] on input "[DATE]" at bounding box center [429, 201] width 142 height 28
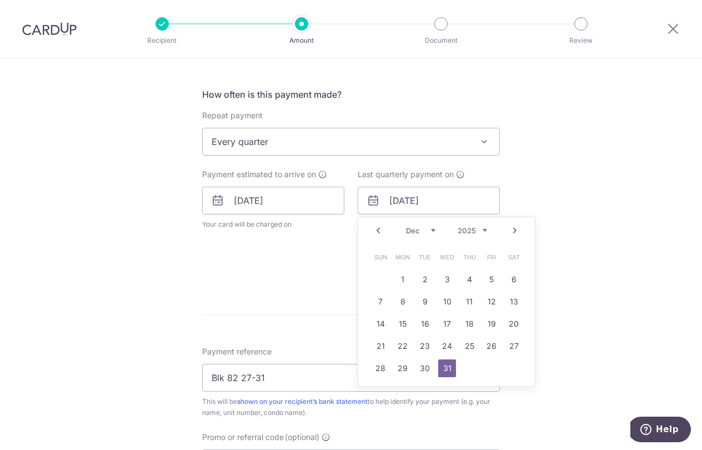
click at [513, 227] on link "Next" at bounding box center [514, 230] width 13 height 13
click at [491, 368] on link "30" at bounding box center [492, 368] width 18 height 18
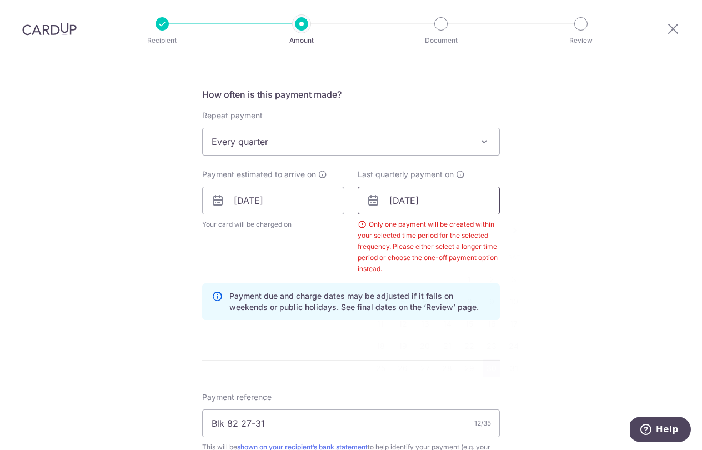
click at [467, 199] on input "30/01/2026" at bounding box center [429, 201] width 142 height 28
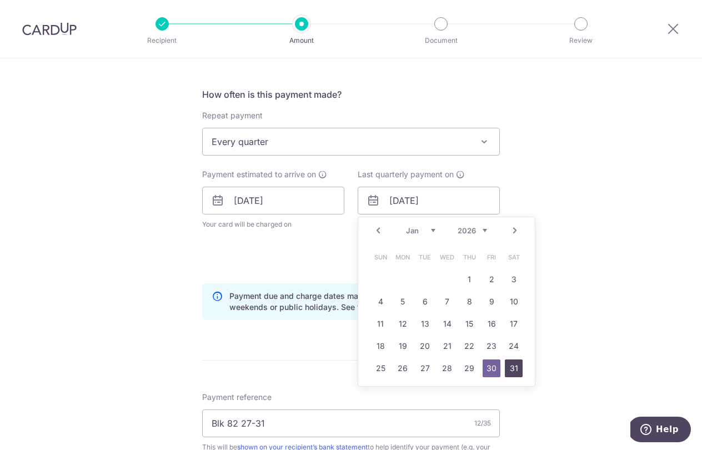
click at [513, 365] on link "31" at bounding box center [514, 368] width 18 height 18
type input "[DATE]"
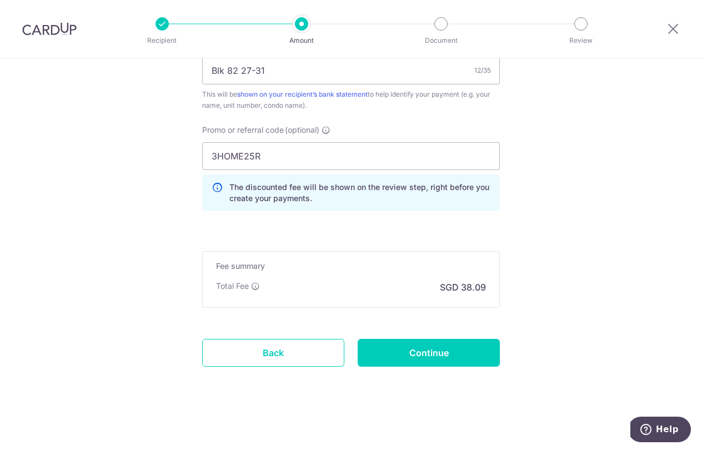
scroll to position [754, 0]
click at [469, 361] on input "Continue" at bounding box center [429, 353] width 142 height 28
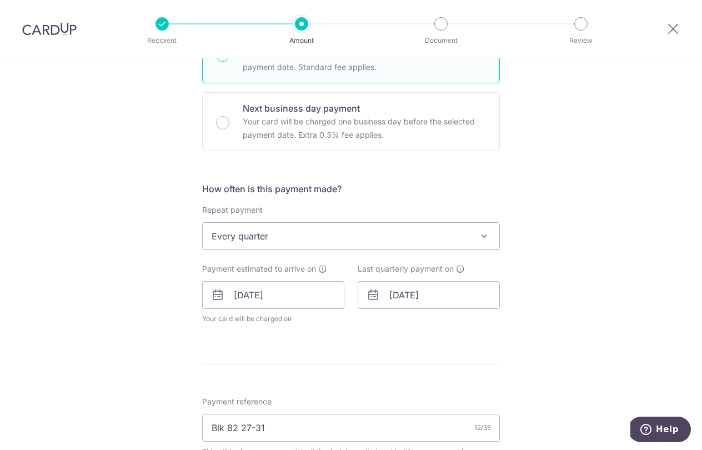
click at [294, 229] on span "Every quarter" at bounding box center [351, 236] width 297 height 27
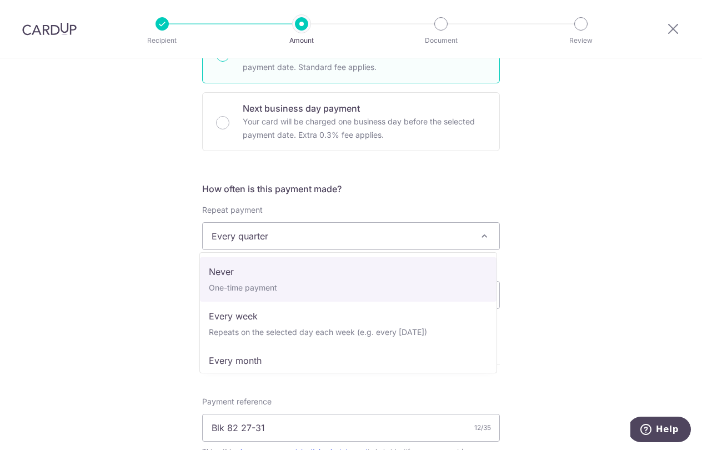
select select "1"
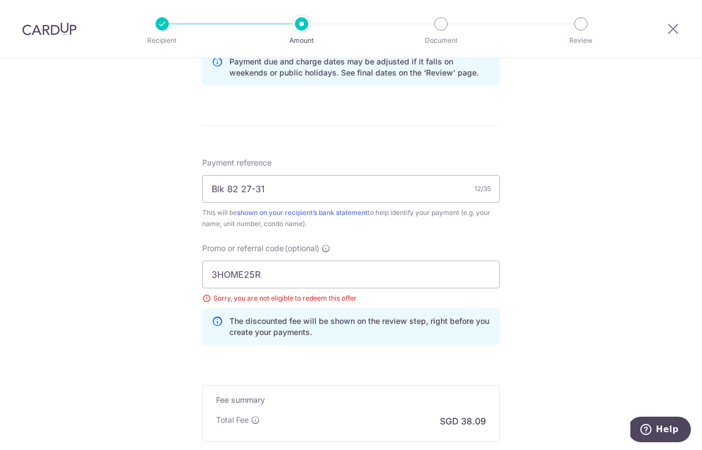
scroll to position [673, 0]
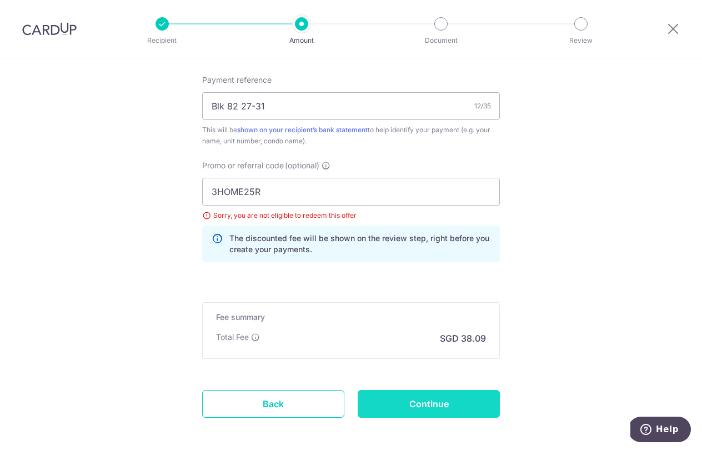
click at [449, 399] on input "Continue" at bounding box center [429, 404] width 142 height 28
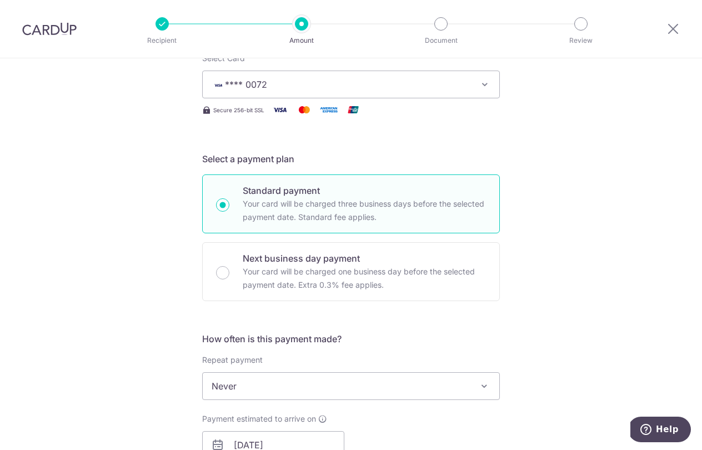
scroll to position [302, 0]
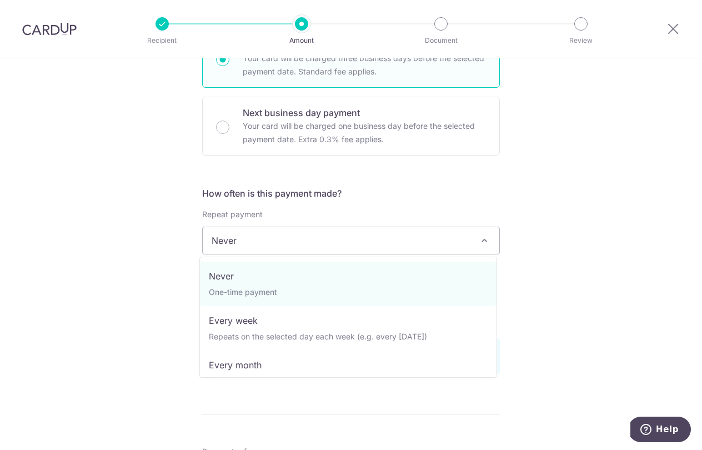
click at [335, 236] on span "Never" at bounding box center [351, 240] width 297 height 27
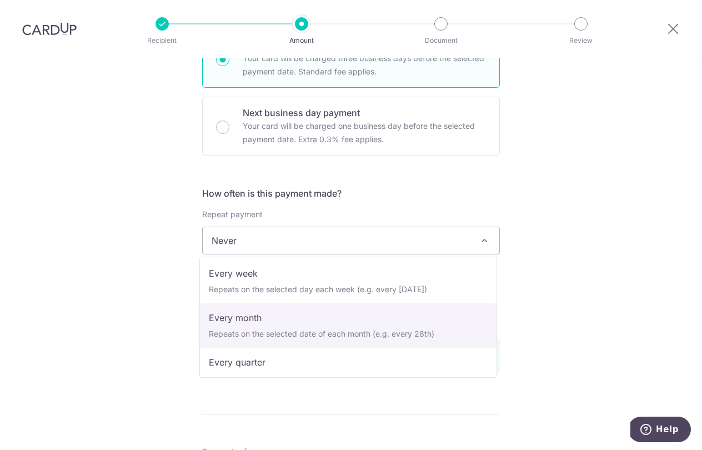
scroll to position [48, 0]
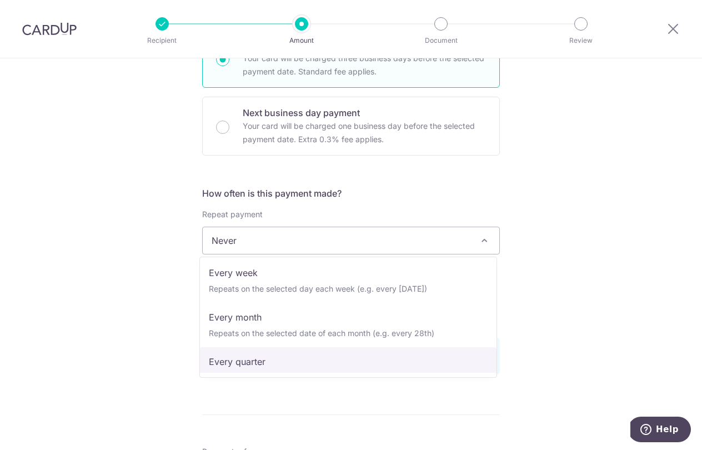
select select "4"
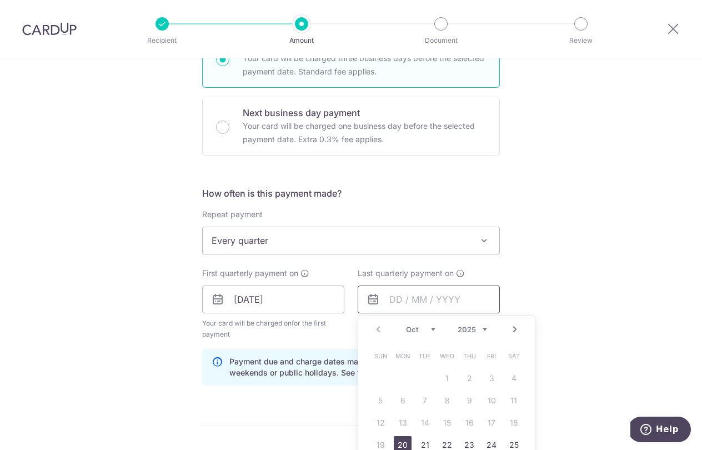
click at [425, 302] on input "text" at bounding box center [429, 299] width 142 height 28
click at [510, 332] on link "Next" at bounding box center [514, 329] width 13 height 13
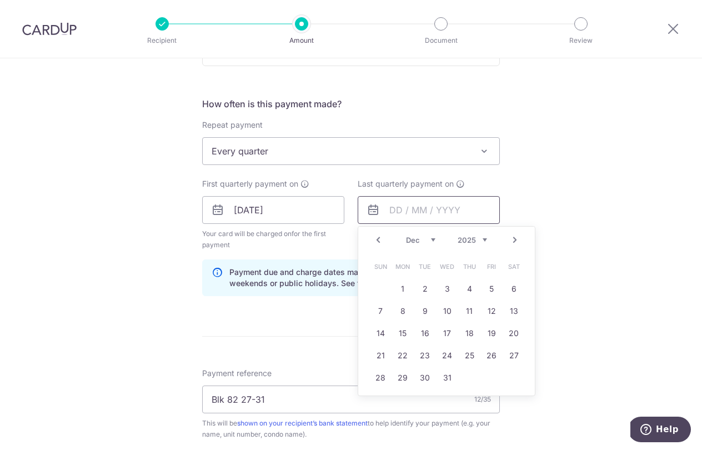
scroll to position [409, 0]
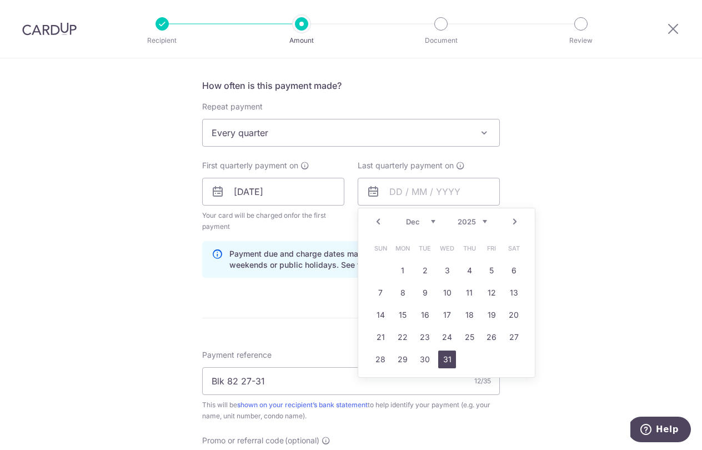
click at [443, 358] on link "31" at bounding box center [447, 359] width 18 height 18
type input "31/12/2025"
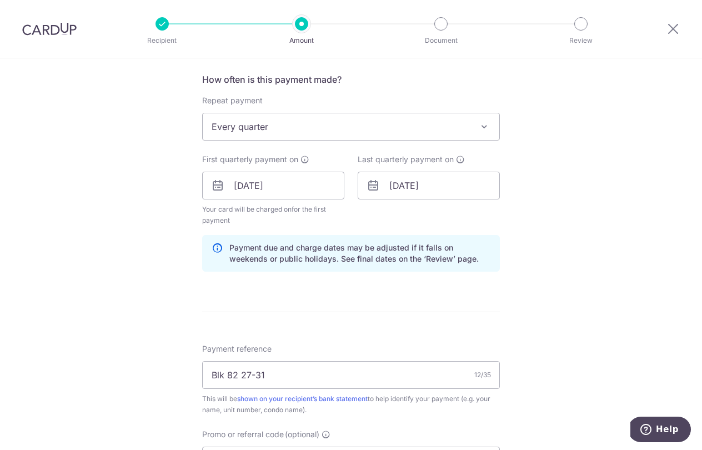
scroll to position [391, 0]
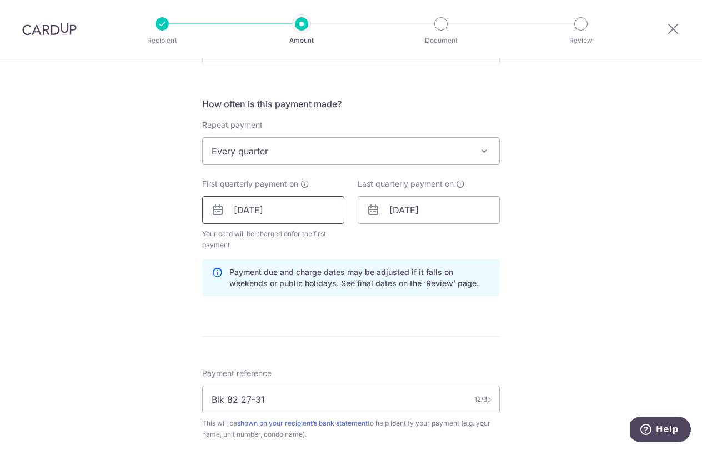
click at [284, 214] on input "[DATE]" at bounding box center [273, 210] width 142 height 28
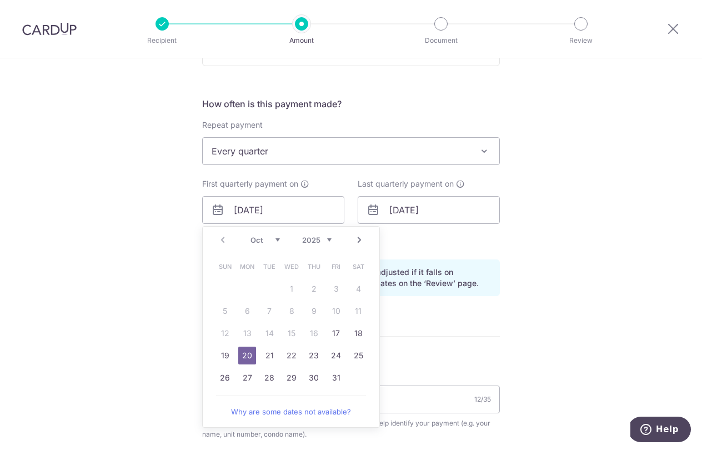
click at [333, 331] on link "17" at bounding box center [336, 333] width 18 height 18
type input "17/10/2025"
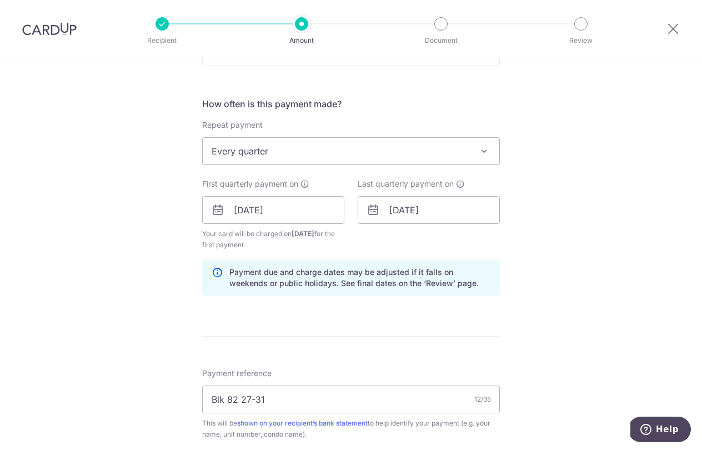
click at [457, 348] on form "Enter payment amount SGD 1,464.96 1464.96 Select Card **** 0072 Add credit card…" at bounding box center [351, 241] width 298 height 1001
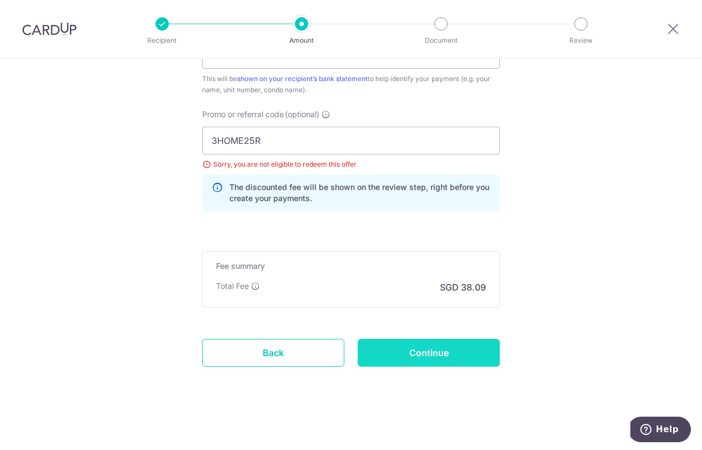
scroll to position [735, 0]
click at [457, 349] on input "Continue" at bounding box center [429, 353] width 142 height 28
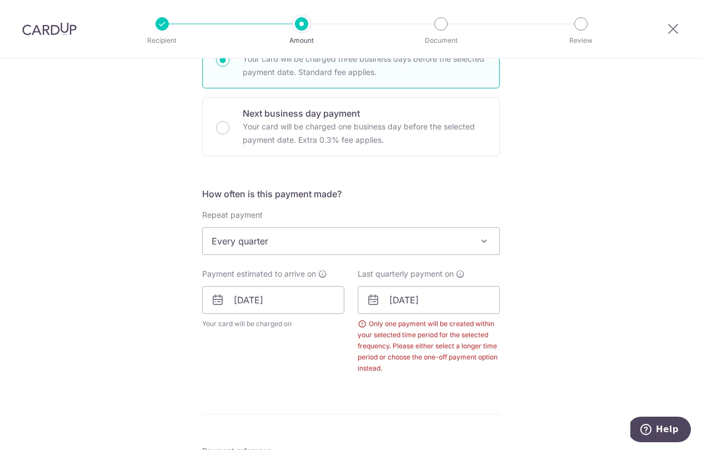
scroll to position [299, 0]
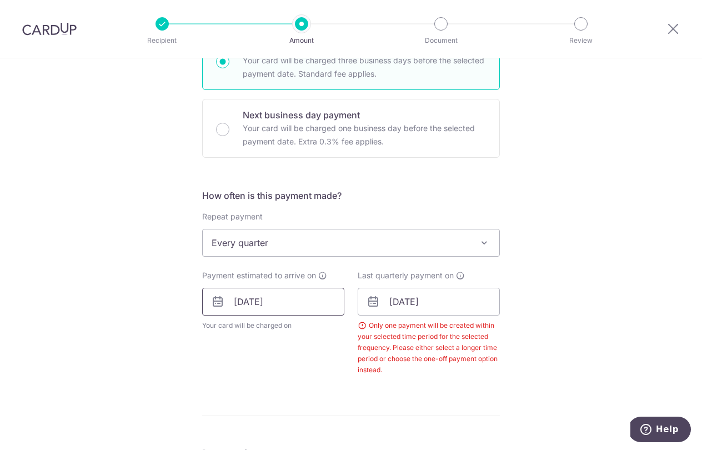
click at [289, 302] on input "17/10/2025" at bounding box center [273, 302] width 142 height 28
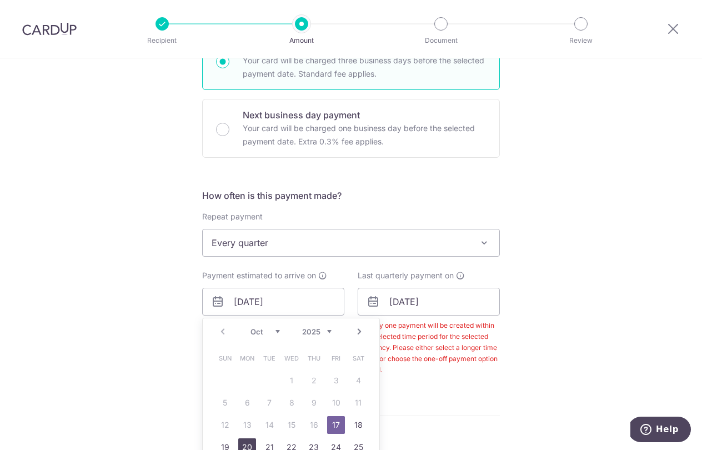
click at [244, 445] on link "20" at bounding box center [247, 447] width 18 height 18
type input "[DATE]"
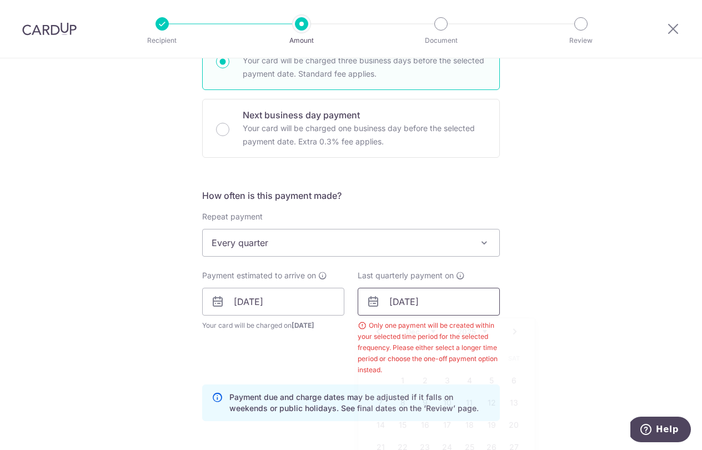
click at [431, 307] on input "31/12/2025" at bounding box center [429, 302] width 142 height 28
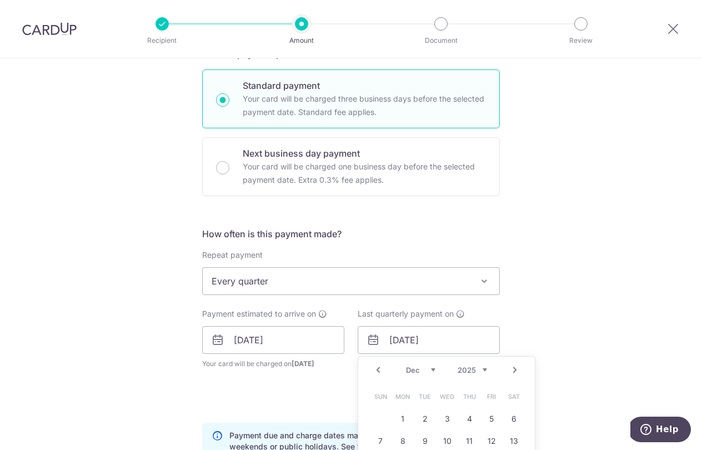
click at [390, 234] on h5 "How often is this payment made?" at bounding box center [351, 233] width 298 height 13
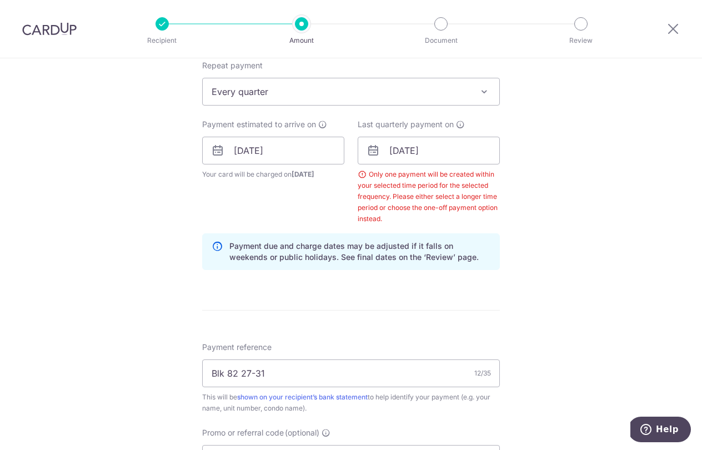
scroll to position [564, 0]
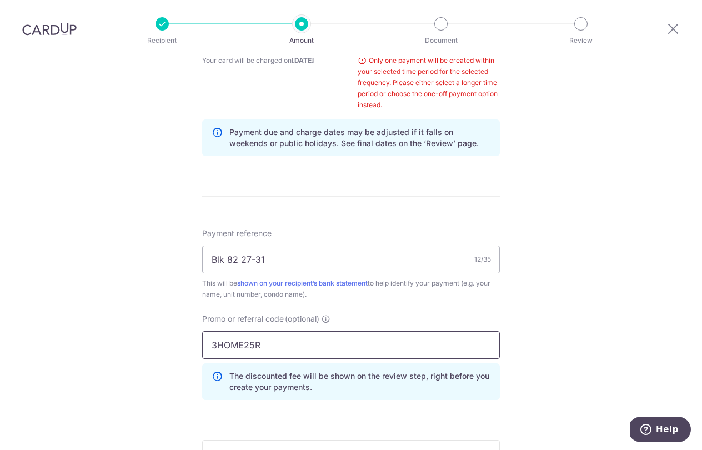
click at [305, 346] on input "3HOME25R" at bounding box center [351, 345] width 298 height 28
paste input "REC185"
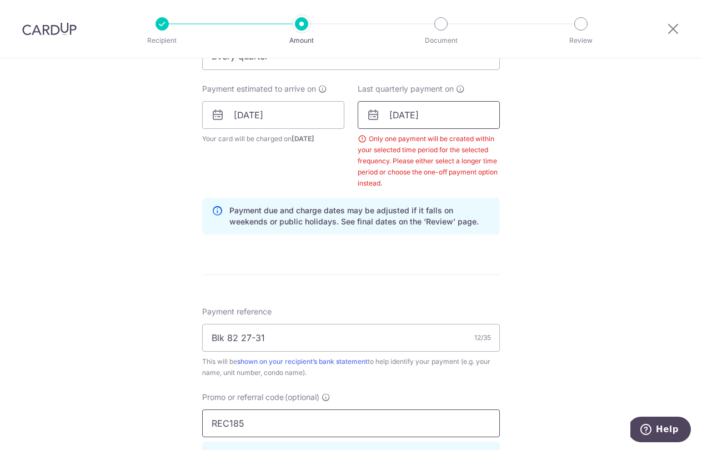
scroll to position [410, 0]
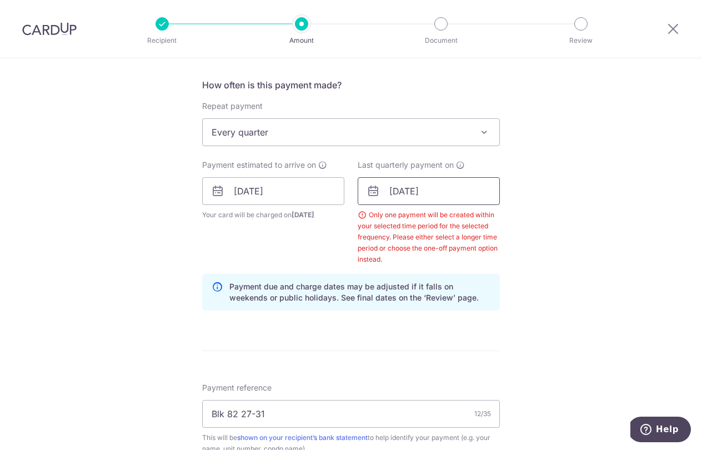
type input "REC185"
click at [458, 184] on input "31/12/2025" at bounding box center [429, 191] width 142 height 28
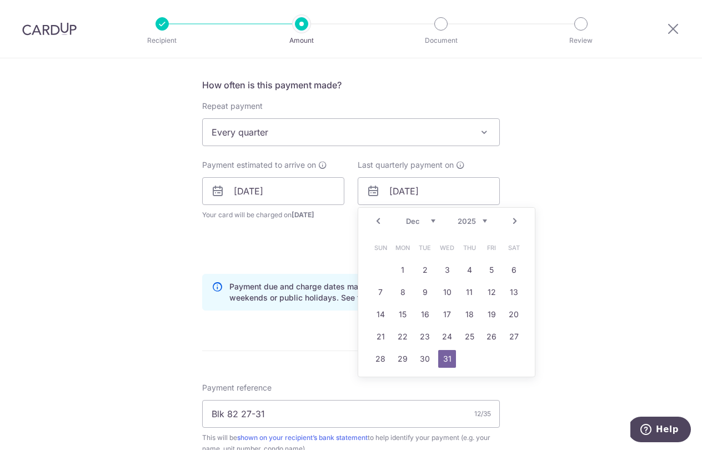
click at [488, 222] on div "Prev Next Oct Nov Dec 2025 2026 2027 2028 2029 2030 2031 2032 2033 2034 2035" at bounding box center [446, 221] width 177 height 27
click at [507, 359] on link "31" at bounding box center [514, 359] width 18 height 18
type input "31/10/2026"
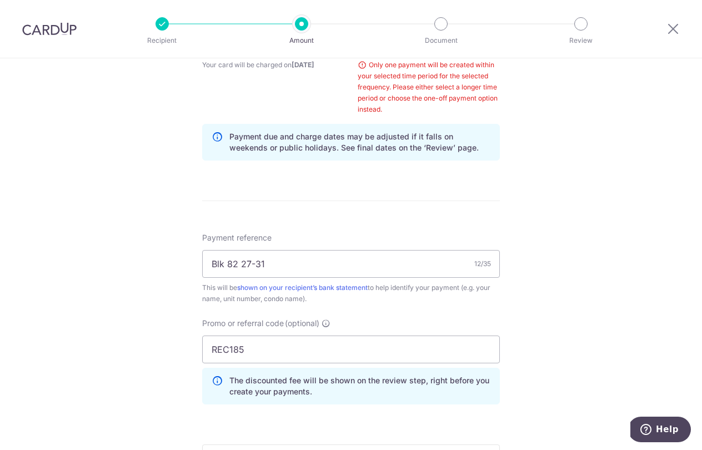
scroll to position [713, 0]
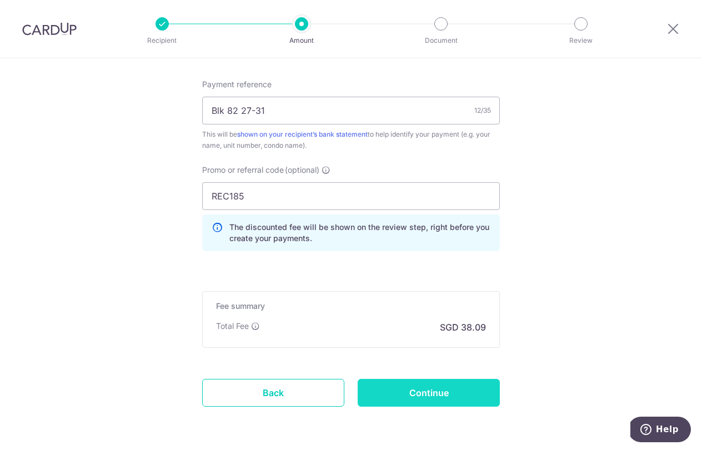
click at [472, 383] on input "Continue" at bounding box center [429, 393] width 142 height 28
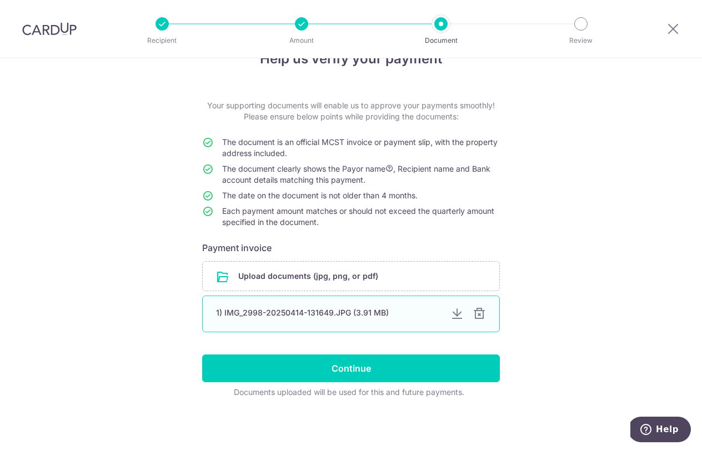
scroll to position [32, 0]
click at [479, 317] on div at bounding box center [479, 313] width 13 height 13
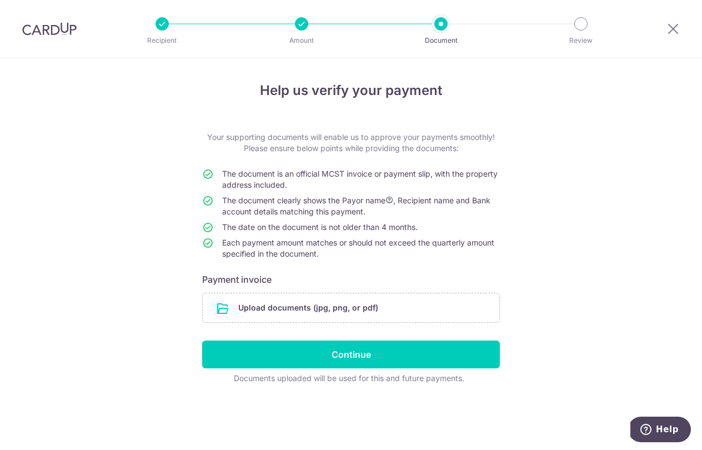
scroll to position [0, 0]
click at [288, 316] on input "file" at bounding box center [351, 307] width 297 height 29
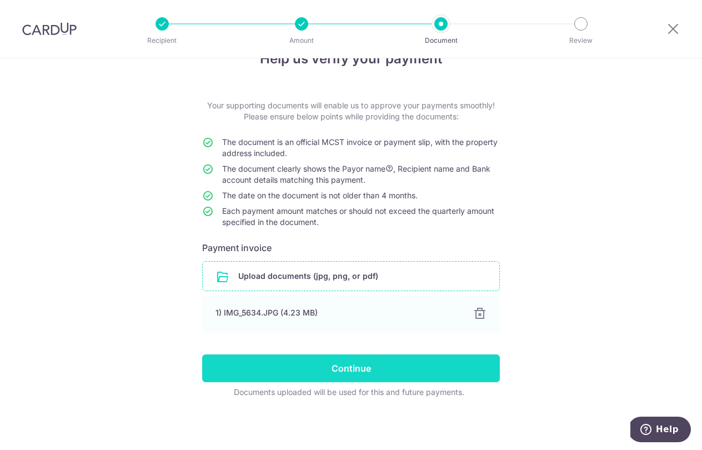
scroll to position [32, 0]
click at [413, 370] on input "Continue" at bounding box center [351, 368] width 298 height 28
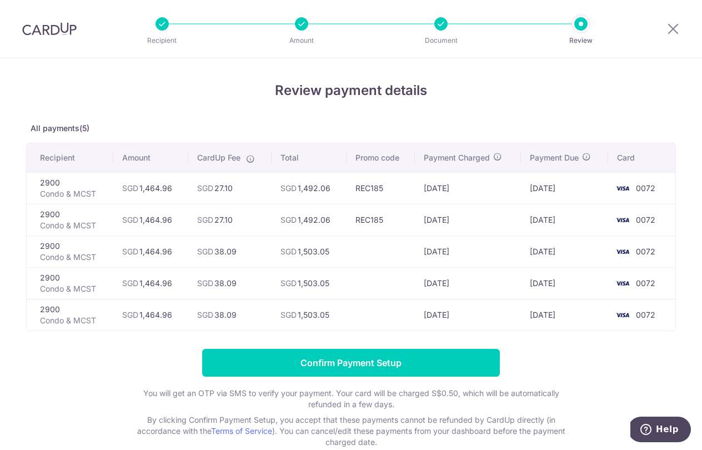
drag, startPoint x: 430, startPoint y: 222, endPoint x: 572, endPoint y: 230, distance: 141.9
click at [572, 230] on tr "2900 Condo & MCST SGD 1,464.96 SGD 27.10 SGD 1,492.06 REC185 [DATE] [DATE] 0072" at bounding box center [351, 220] width 649 height 32
click at [570, 257] on td "[DATE]" at bounding box center [564, 252] width 87 height 32
click at [440, 24] on div at bounding box center [440, 23] width 13 height 13
click at [313, 23] on li "Document" at bounding box center [377, 23] width 139 height 13
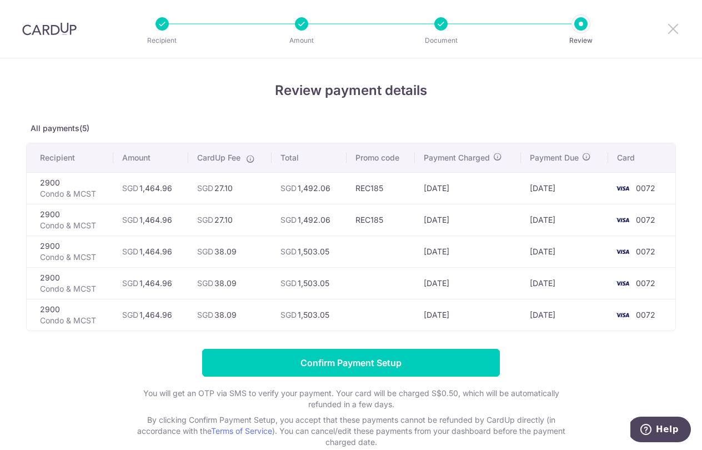
click at [669, 32] on icon at bounding box center [673, 29] width 13 height 14
click at [378, 379] on form "Confirm Payment Setup You will get an OTP via SMS to verify your payment. Your …" at bounding box center [351, 398] width 650 height 99
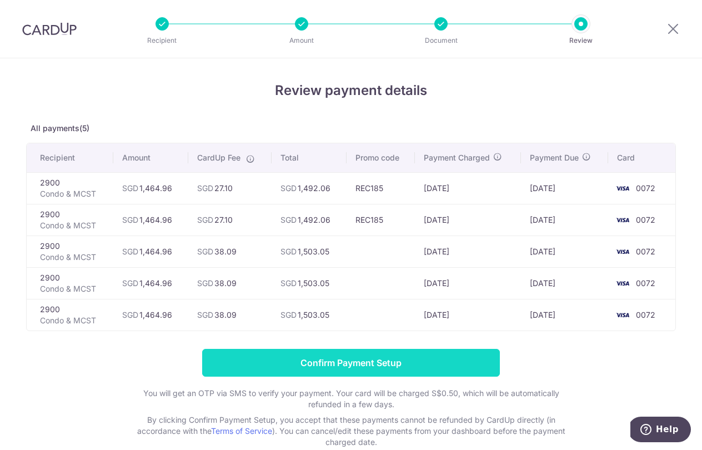
click at [378, 373] on input "Confirm Payment Setup" at bounding box center [351, 363] width 298 height 28
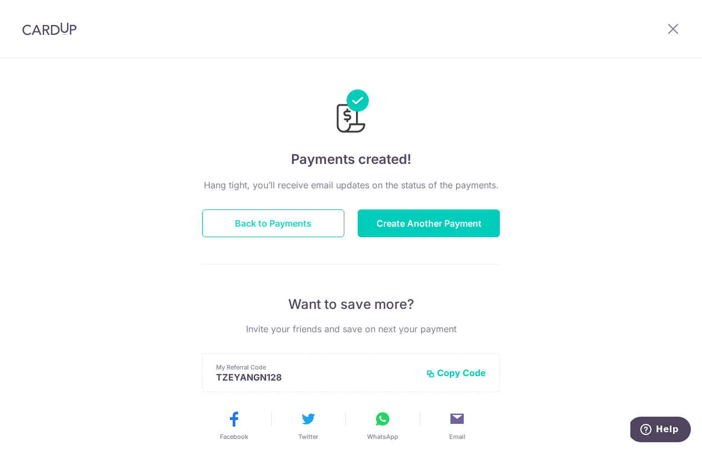
click at [301, 224] on button "Back to Payments" at bounding box center [273, 223] width 142 height 28
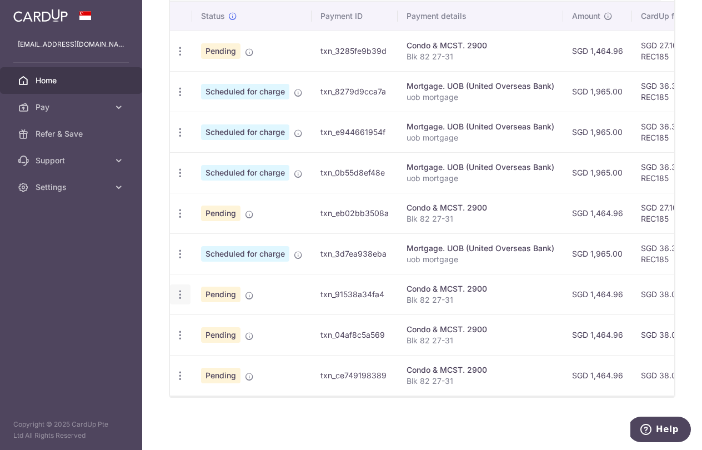
click at [180, 297] on div "Update payment Cancel payment" at bounding box center [180, 294] width 21 height 21
click at [181, 290] on icon "button" at bounding box center [180, 295] width 12 height 12
click at [212, 348] on span "Cancel payment" at bounding box center [239, 351] width 74 height 13
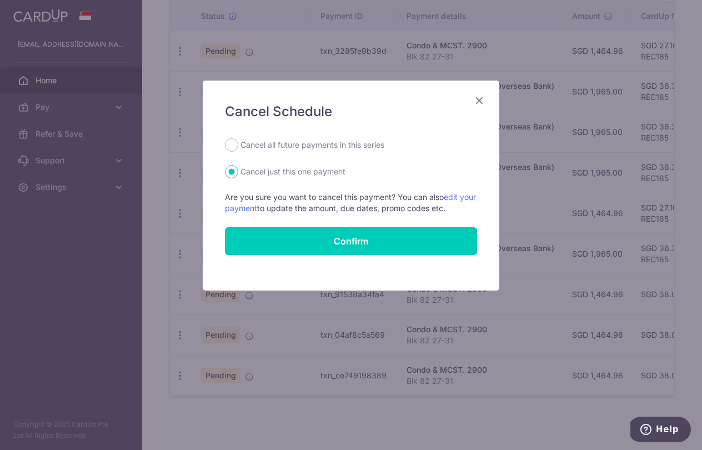
click at [347, 144] on label "Cancel all future payments in this series" at bounding box center [313, 144] width 144 height 13
click at [238, 144] on input "Cancel all future payments in this series" at bounding box center [231, 144] width 13 height 13
radio input "true"
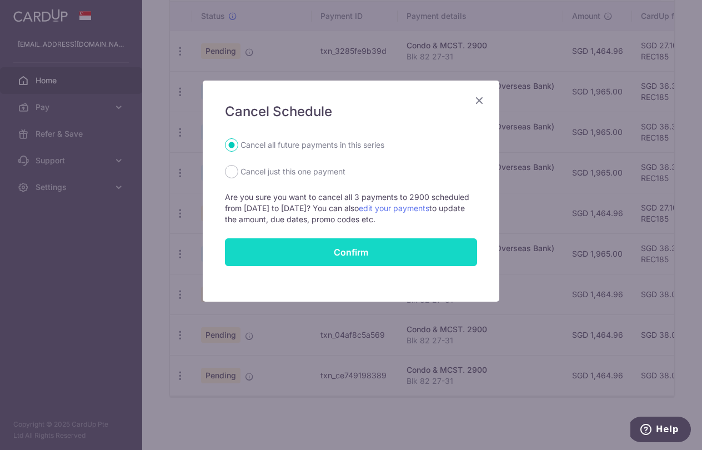
click at [365, 249] on button "Confirm" at bounding box center [351, 252] width 252 height 28
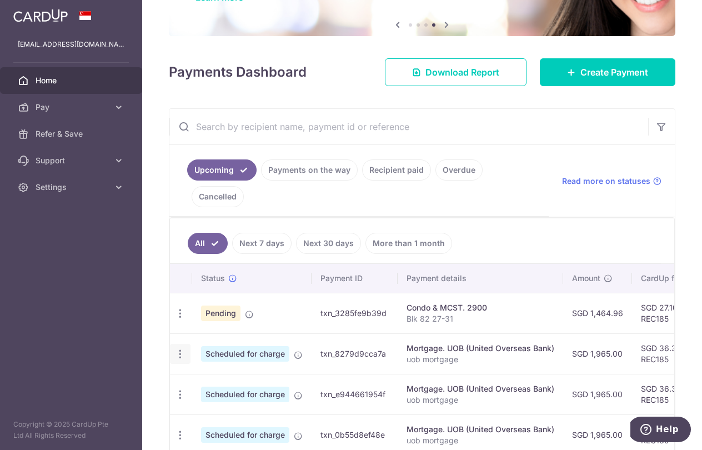
click at [182, 355] on icon "button" at bounding box center [180, 354] width 12 height 12
click at [210, 413] on span "Cancel payment" at bounding box center [239, 411] width 74 height 13
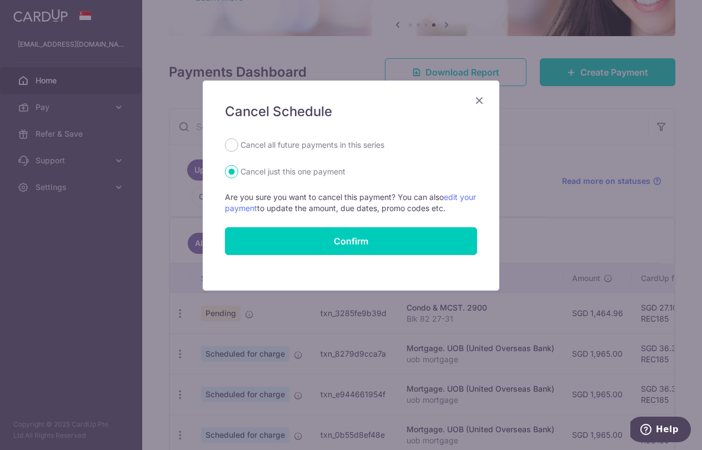
click at [330, 140] on label "Cancel all future payments in this series" at bounding box center [313, 144] width 144 height 13
click at [238, 140] on input "Cancel all future payments in this series" at bounding box center [231, 144] width 13 height 13
radio input "true"
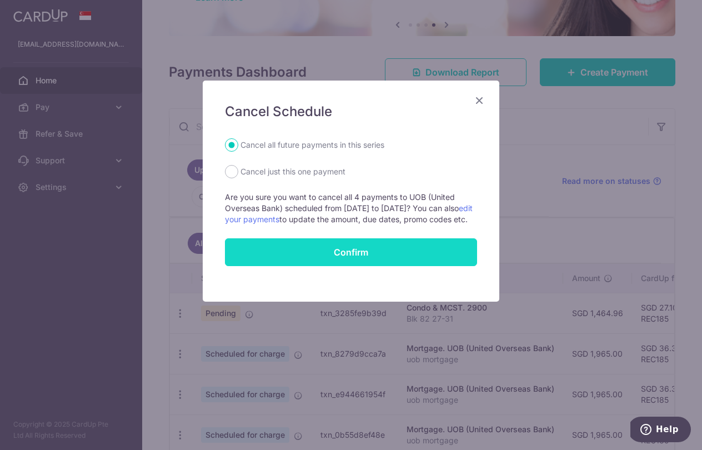
click at [359, 254] on button "Confirm" at bounding box center [351, 252] width 252 height 28
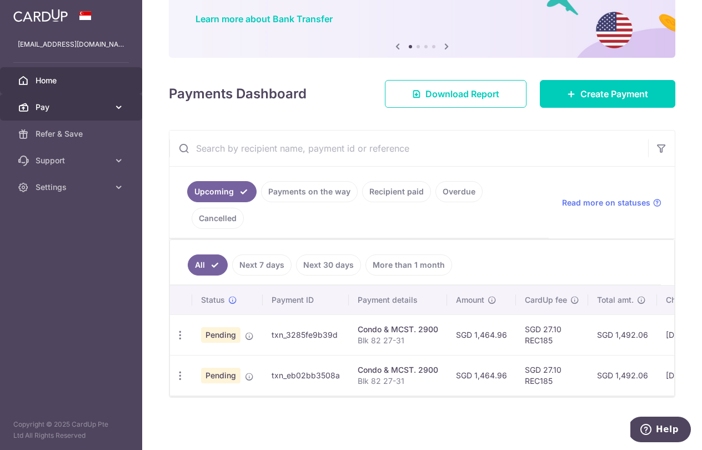
click at [97, 99] on link "Pay" at bounding box center [71, 107] width 142 height 27
